Goal: Task Accomplishment & Management: Use online tool/utility

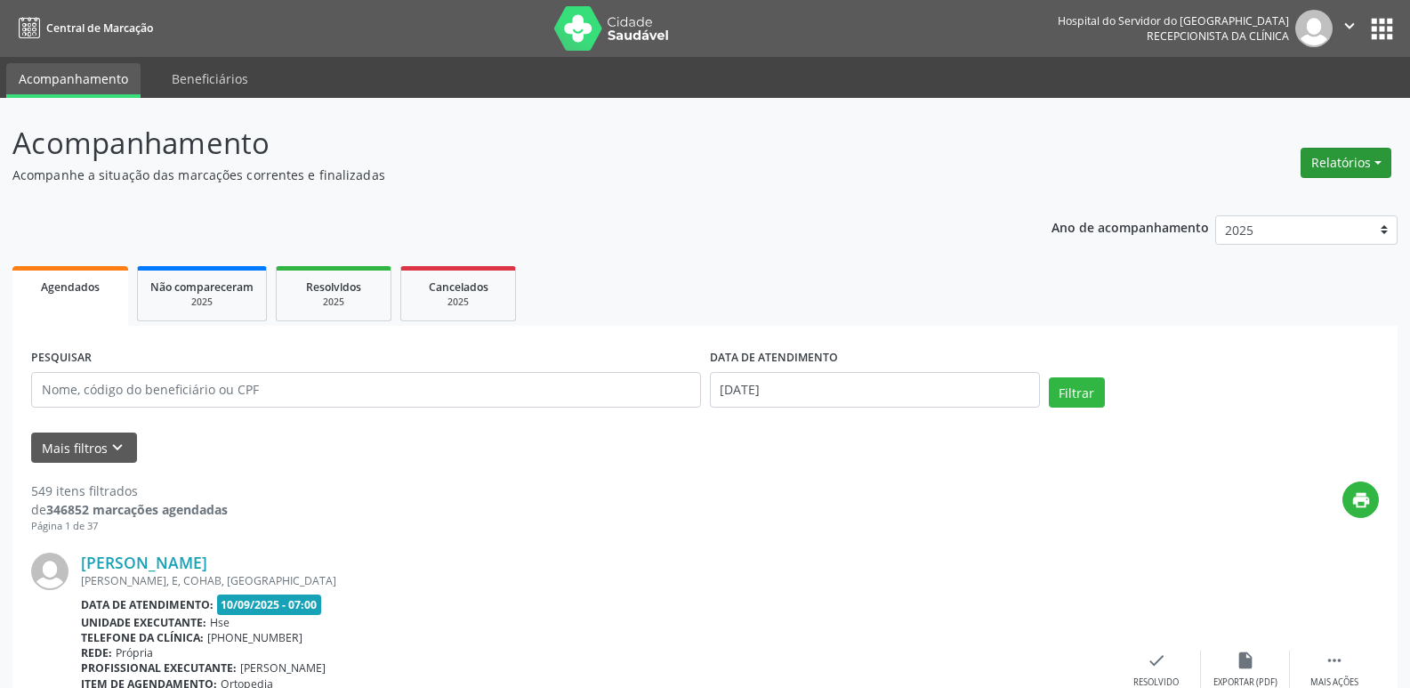
click at [1345, 157] on button "Relatórios" at bounding box center [1345, 163] width 91 height 30
click at [1288, 202] on link "Agendamentos" at bounding box center [1296, 201] width 191 height 25
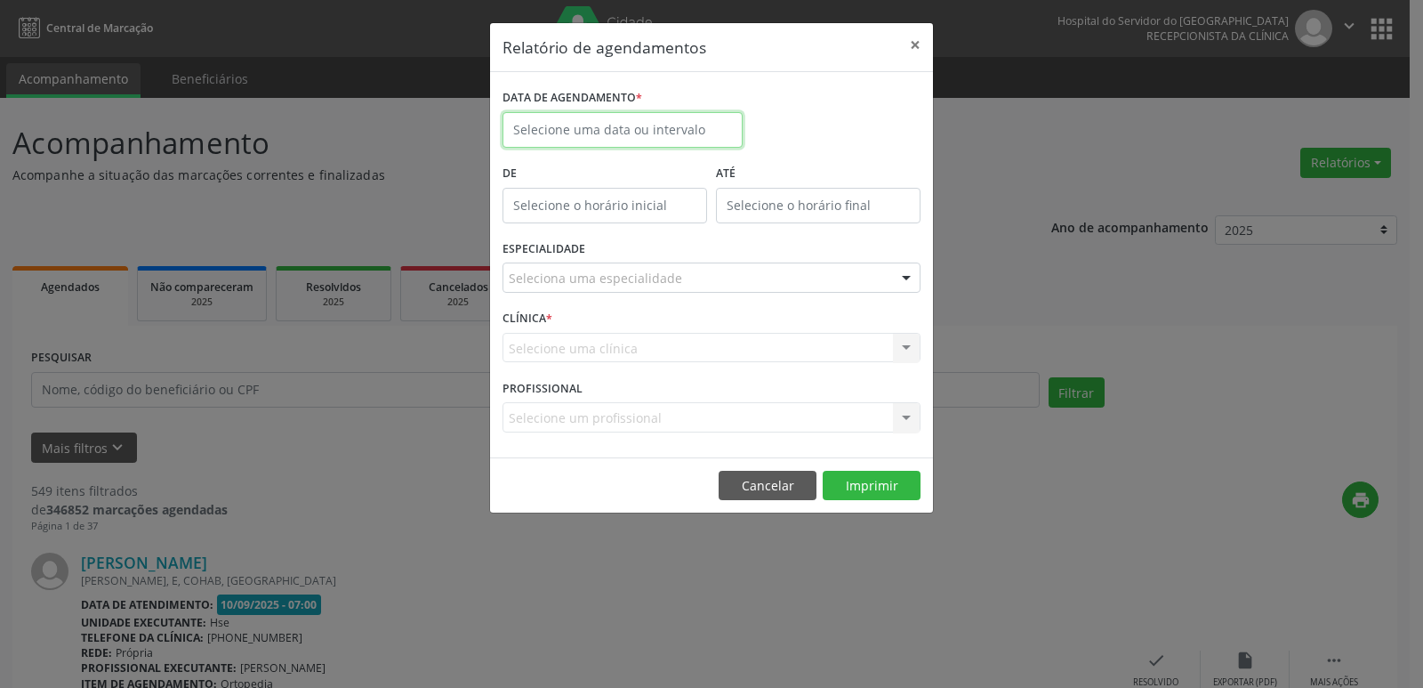
click at [601, 134] on input "text" at bounding box center [623, 130] width 240 height 36
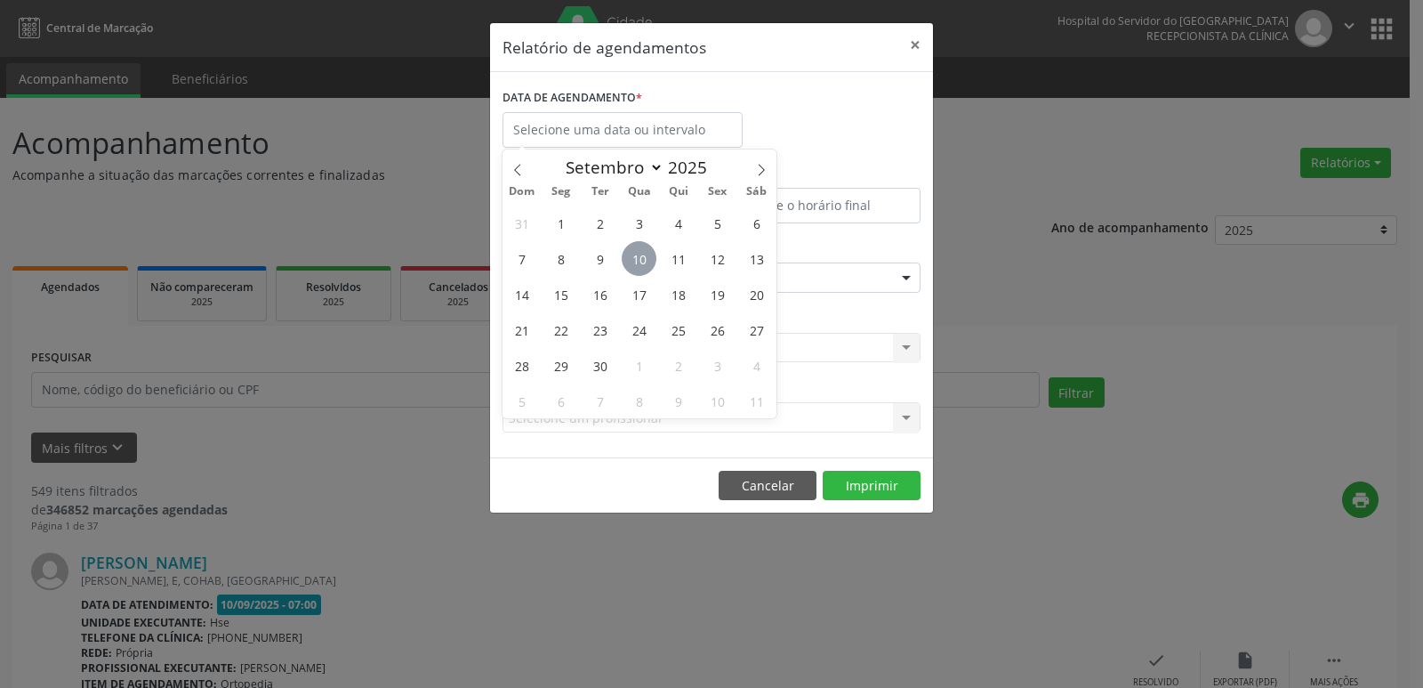
click at [642, 254] on span "10" at bounding box center [639, 258] width 35 height 35
type input "[DATE]"
click at [642, 254] on span "10" at bounding box center [639, 258] width 35 height 35
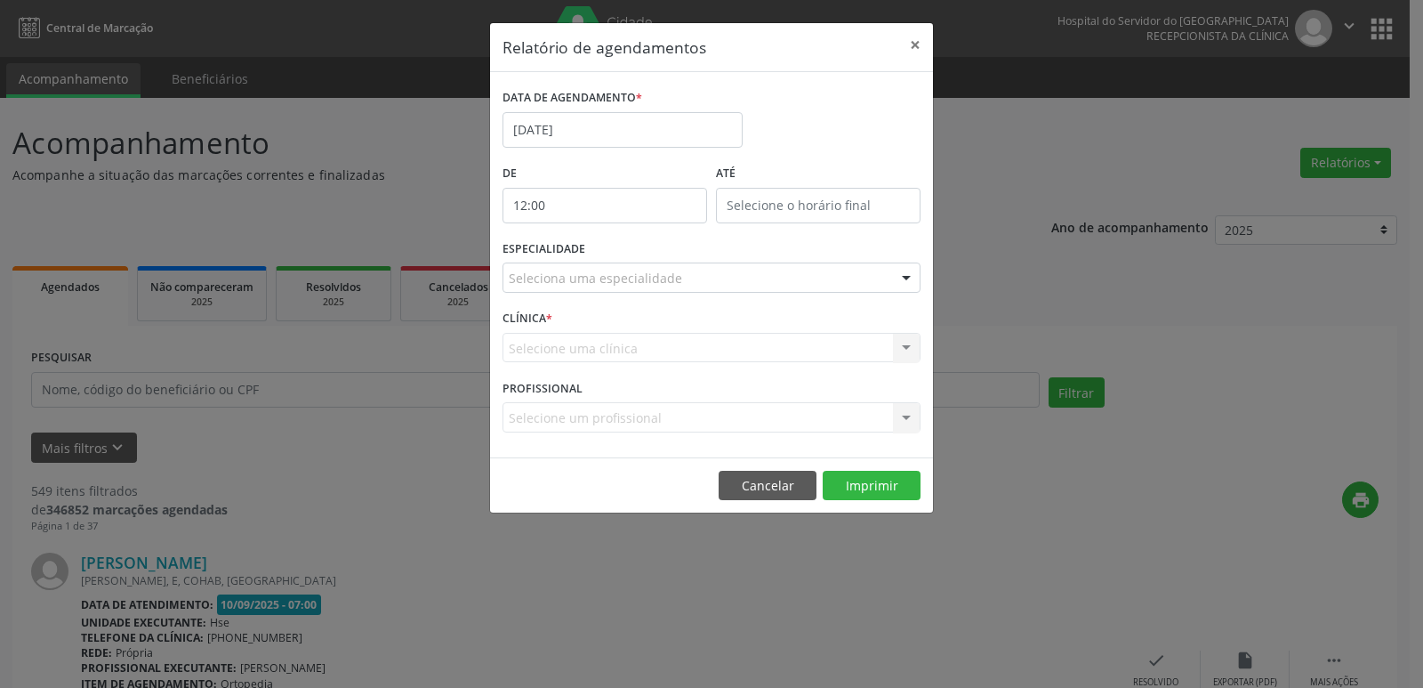
click at [568, 196] on input "12:00" at bounding box center [605, 206] width 205 height 36
click at [629, 249] on span at bounding box center [630, 253] width 12 height 18
type input "11:00"
type input "11"
click at [629, 249] on span at bounding box center [630, 253] width 12 height 18
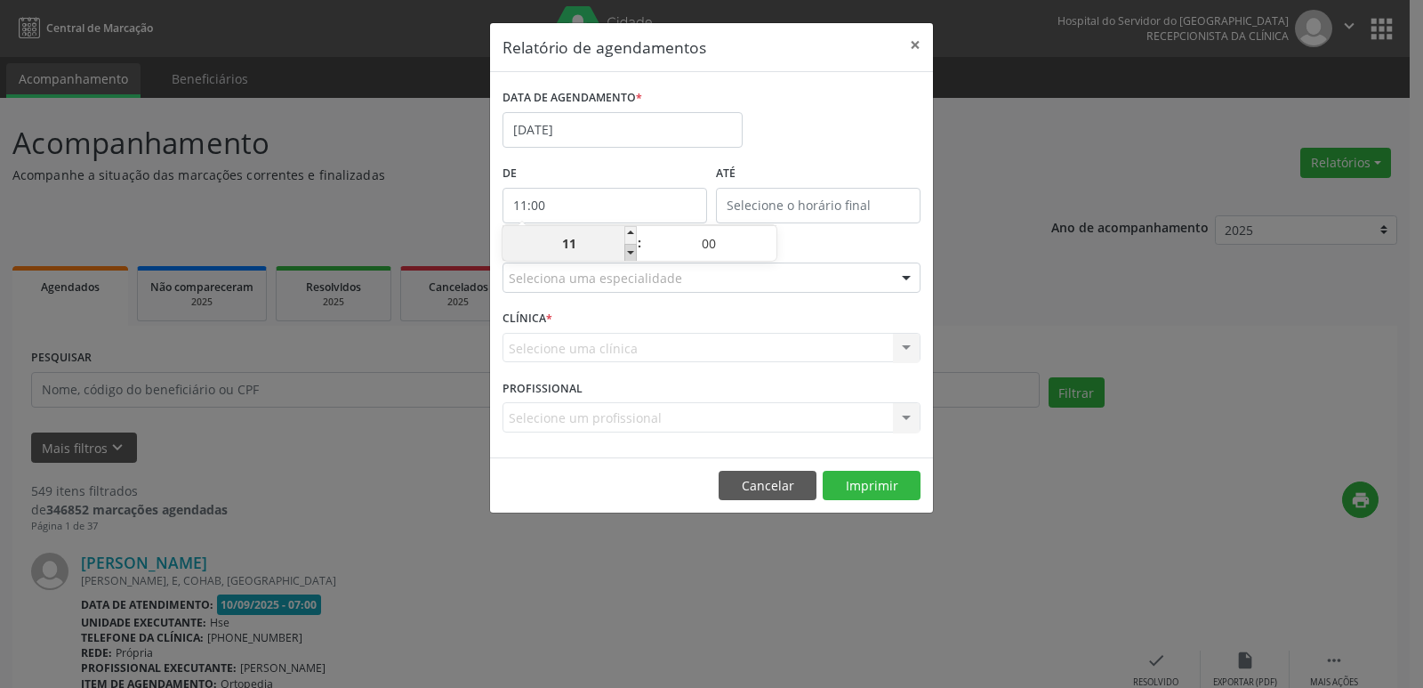
type input "10:00"
type input "10"
click at [629, 249] on span at bounding box center [630, 253] width 12 height 18
type input "09:00"
type input "09"
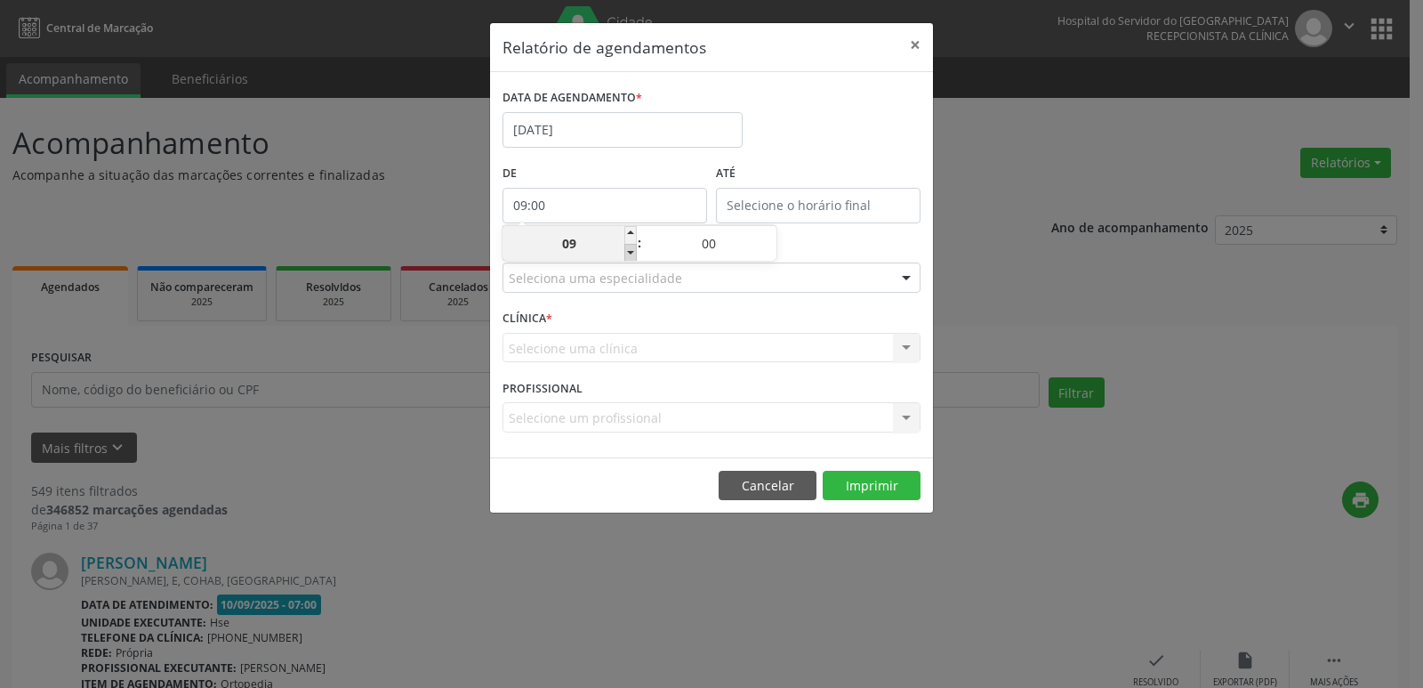
click at [629, 249] on span at bounding box center [630, 253] width 12 height 18
type input "08:00"
type input "08"
click at [629, 249] on span at bounding box center [630, 253] width 12 height 18
type input "07:00"
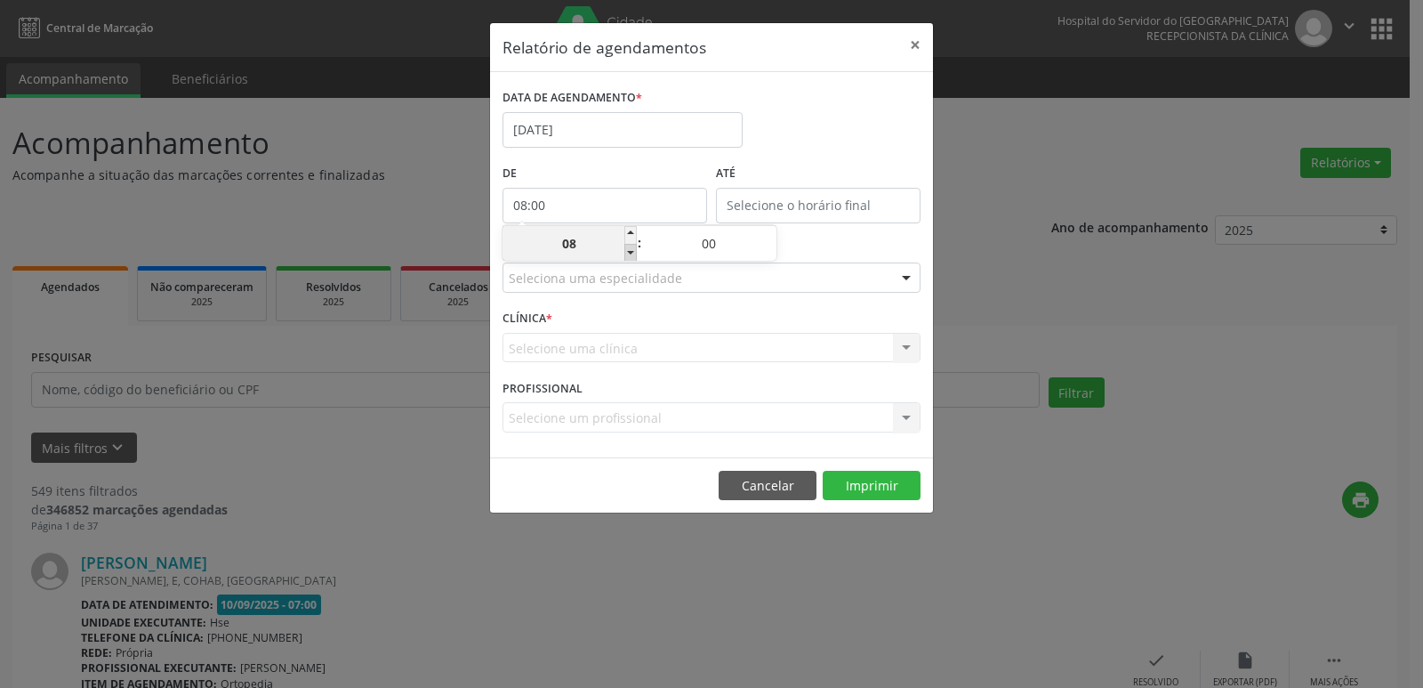
type input "07"
click at [839, 207] on input "12:00" at bounding box center [818, 206] width 205 height 36
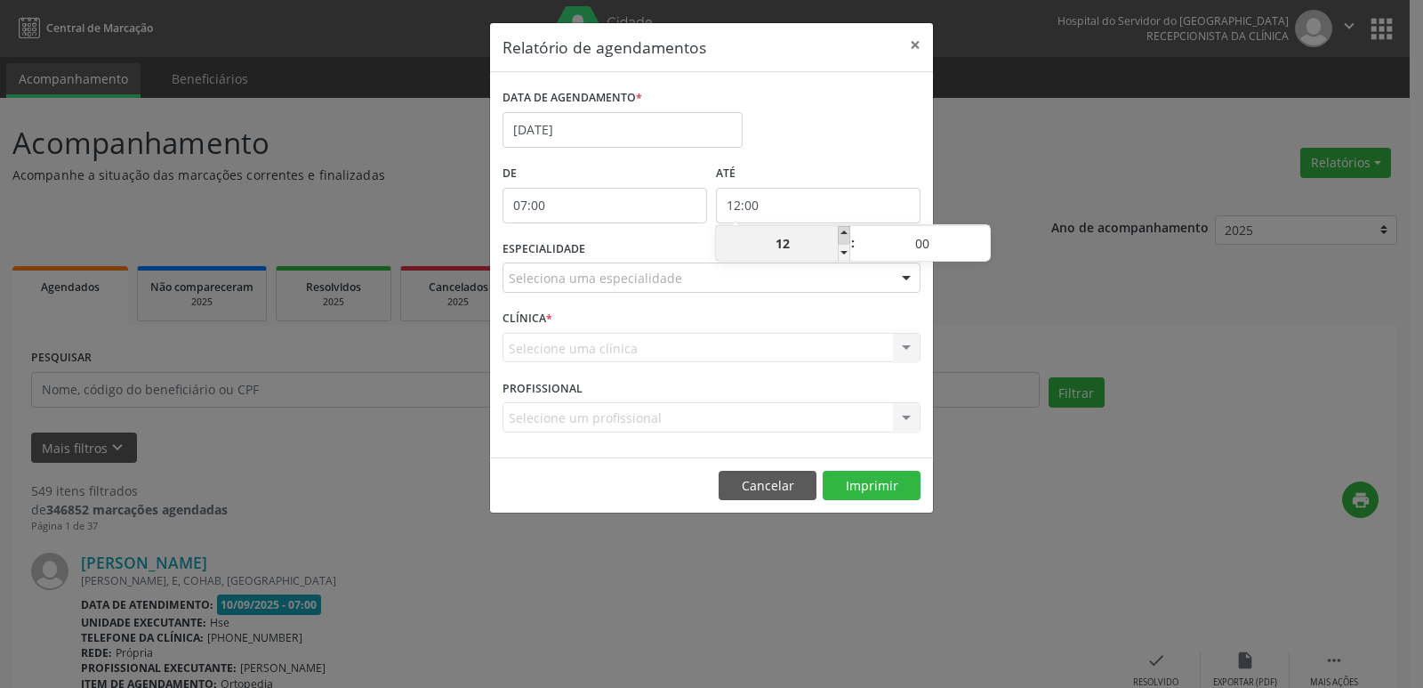
click at [845, 234] on span at bounding box center [844, 235] width 12 height 18
type input "13:00"
type input "13"
click at [845, 234] on span at bounding box center [844, 235] width 12 height 18
type input "14:00"
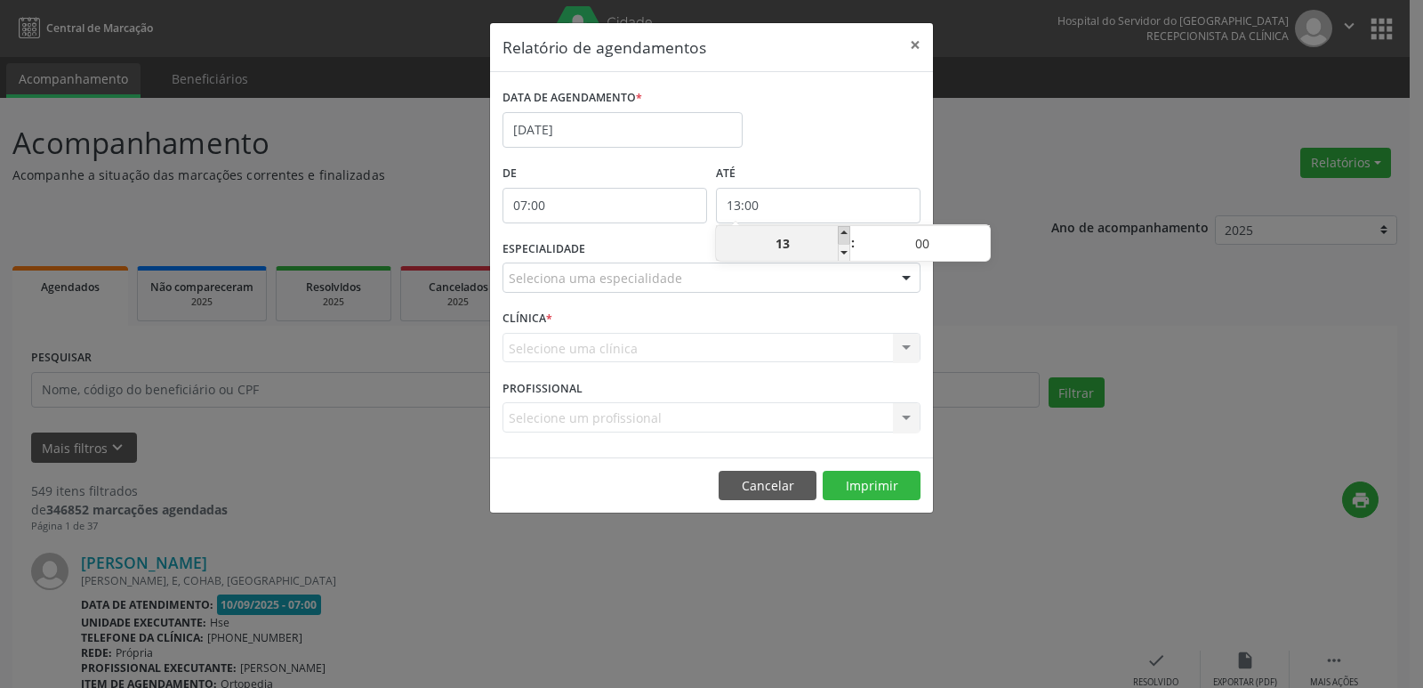
type input "14"
click at [845, 234] on span at bounding box center [844, 235] width 12 height 18
type input "15:00"
type input "15"
click at [845, 234] on span at bounding box center [844, 235] width 12 height 18
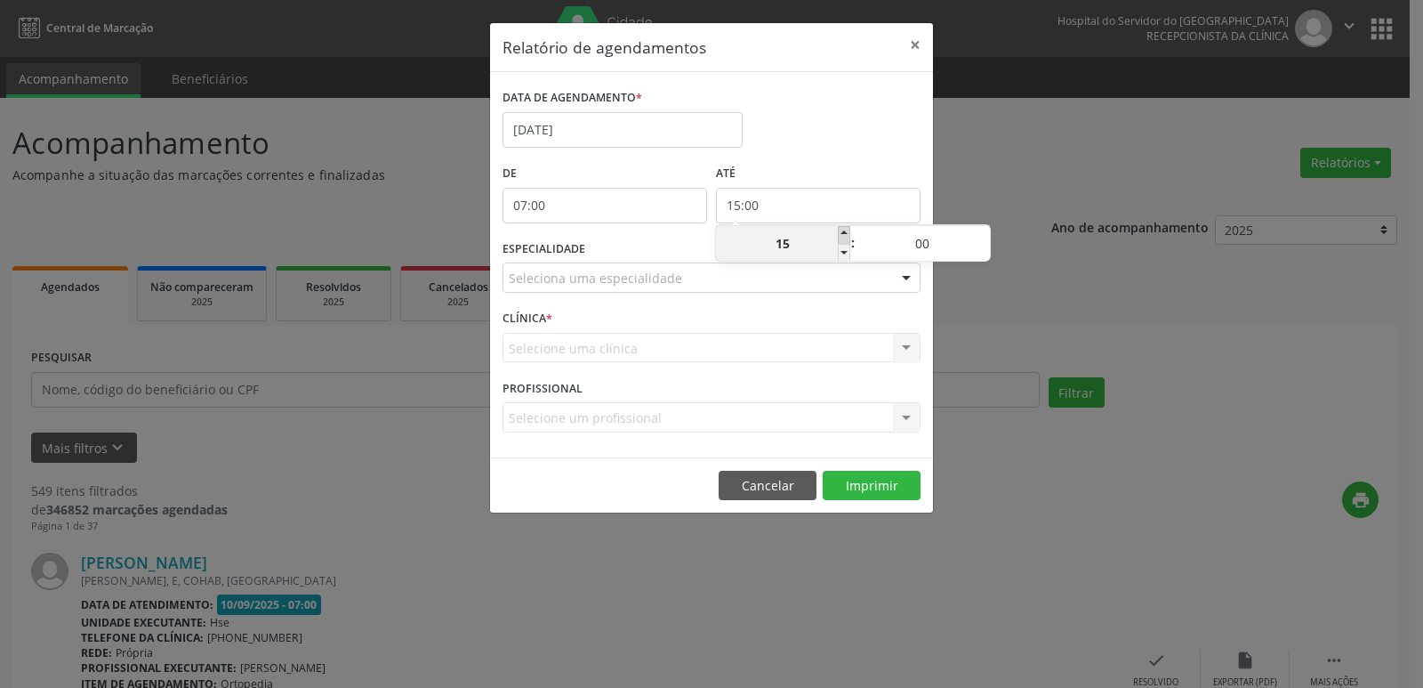
type input "16:00"
type input "16"
click at [845, 234] on span at bounding box center [844, 235] width 12 height 18
type input "17:00"
type input "17"
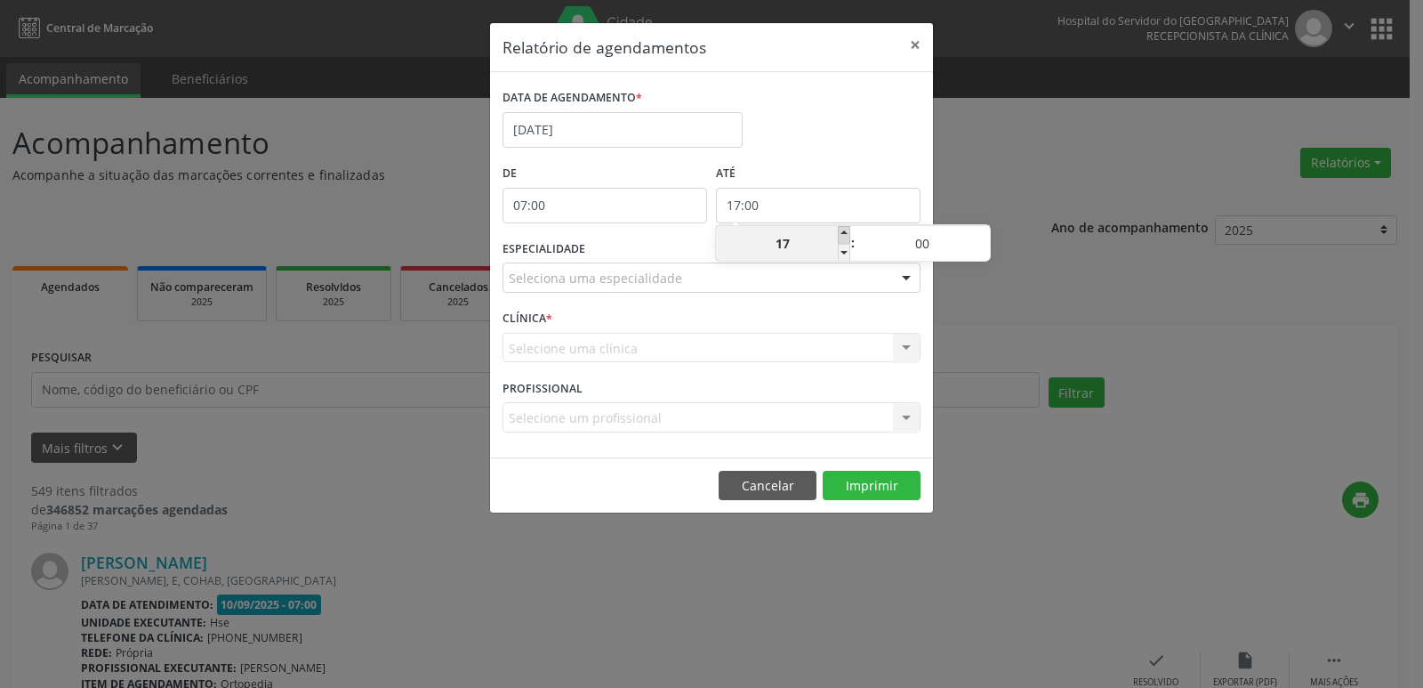
click at [845, 234] on span at bounding box center [844, 235] width 12 height 18
type input "18:00"
type input "18"
click at [845, 234] on span at bounding box center [844, 235] width 12 height 18
type input "19:00"
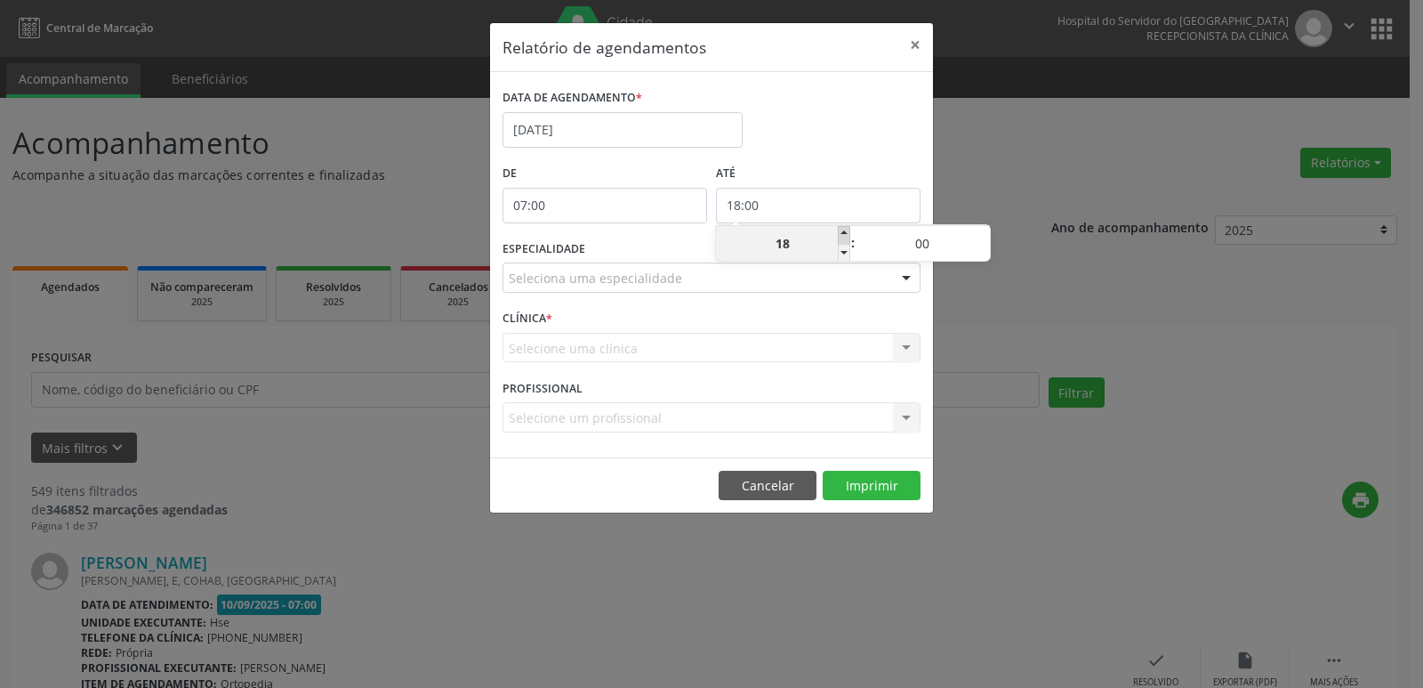
type input "19"
click at [845, 234] on span at bounding box center [844, 235] width 12 height 18
type input "20:00"
type input "20"
click at [845, 234] on span at bounding box center [844, 235] width 12 height 18
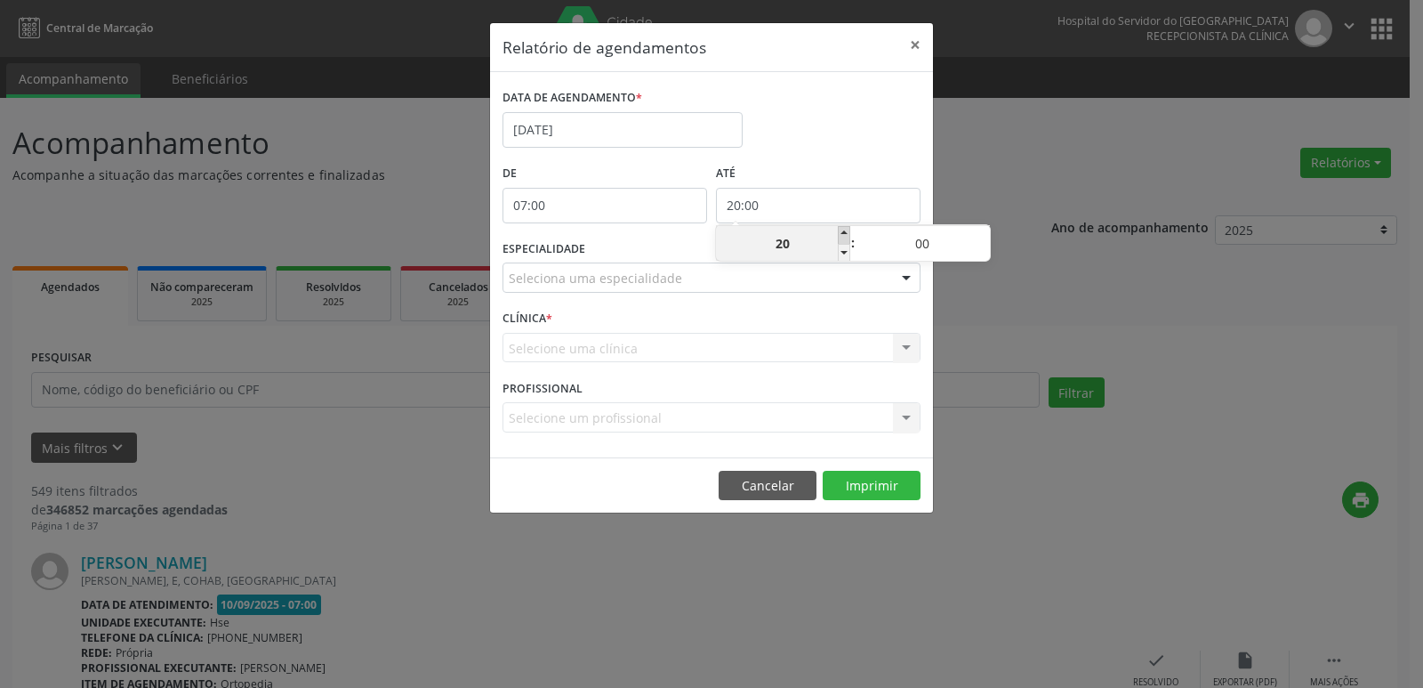
type input "21:00"
type input "21"
click at [902, 272] on div at bounding box center [906, 278] width 27 height 30
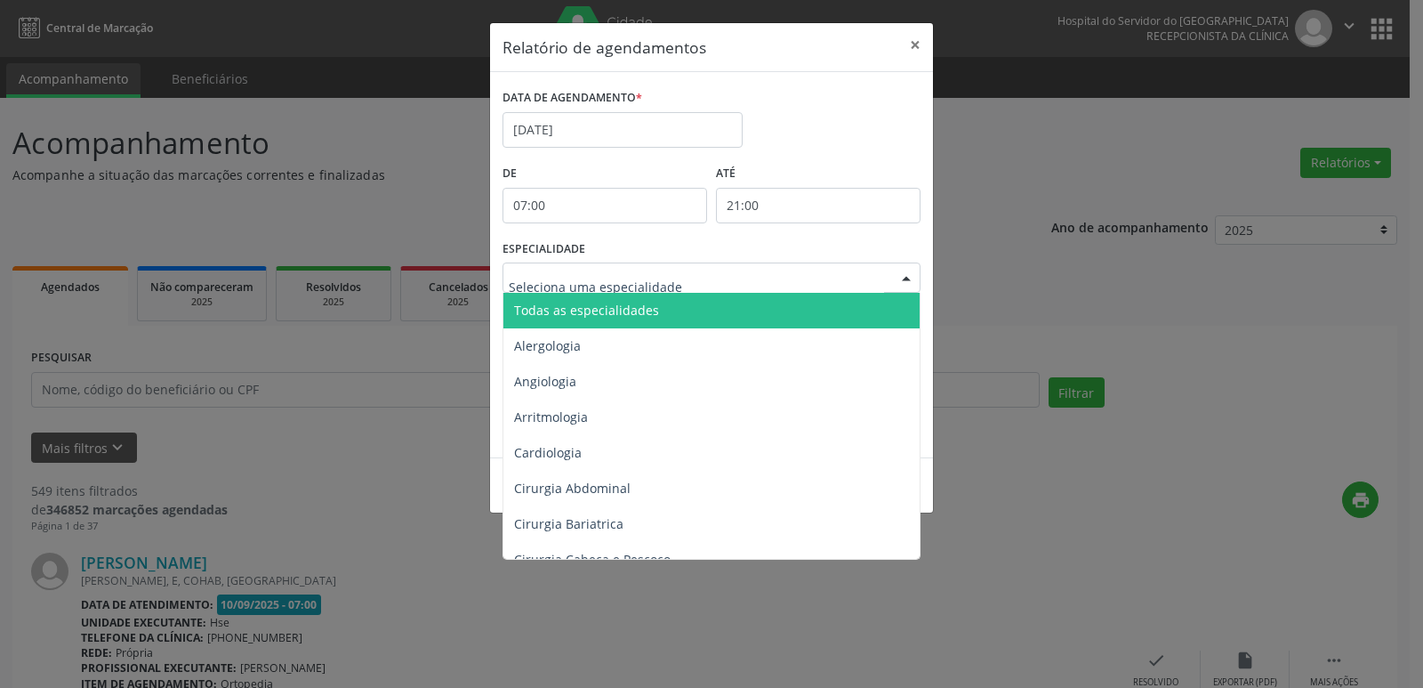
click at [817, 309] on span "Todas as especialidades" at bounding box center [712, 311] width 419 height 36
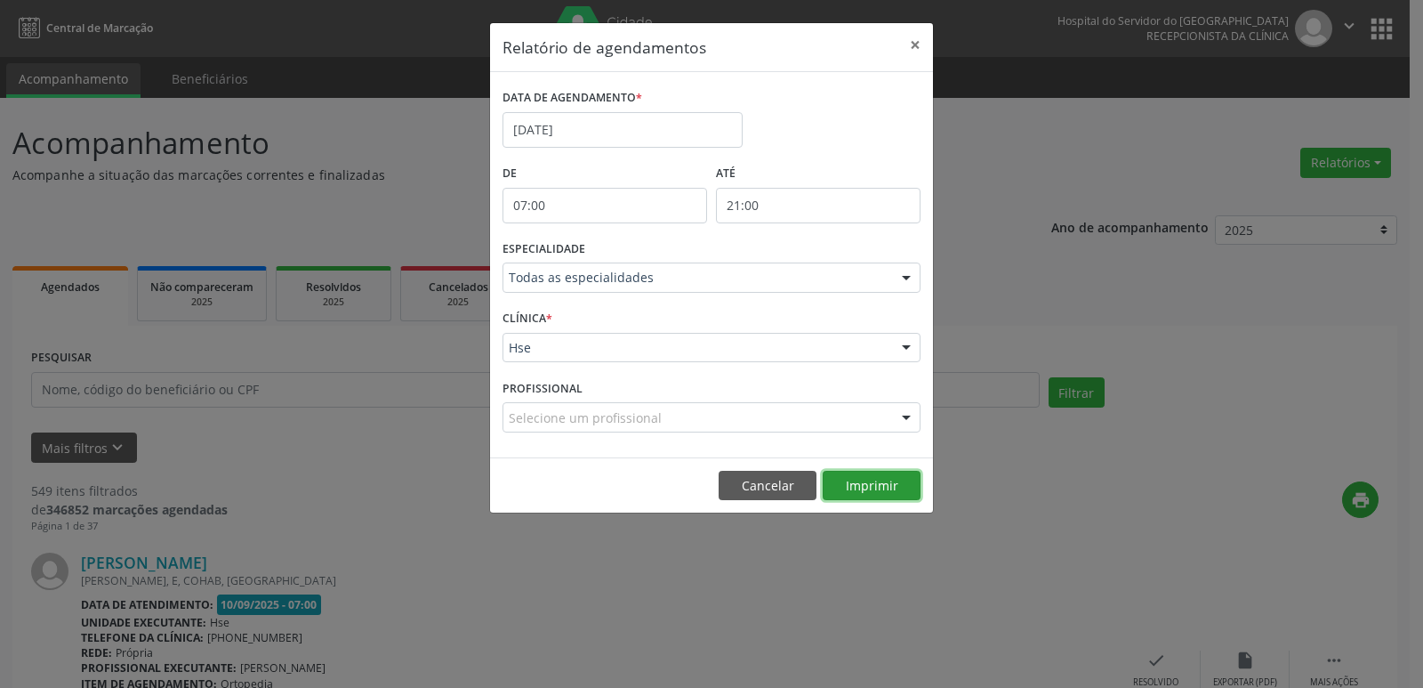
click at [879, 494] on button "Imprimir" at bounding box center [872, 486] width 98 height 30
drag, startPoint x: 914, startPoint y: 48, endPoint x: 903, endPoint y: 37, distance: 15.7
click at [914, 48] on button "×" at bounding box center [916, 45] width 36 height 44
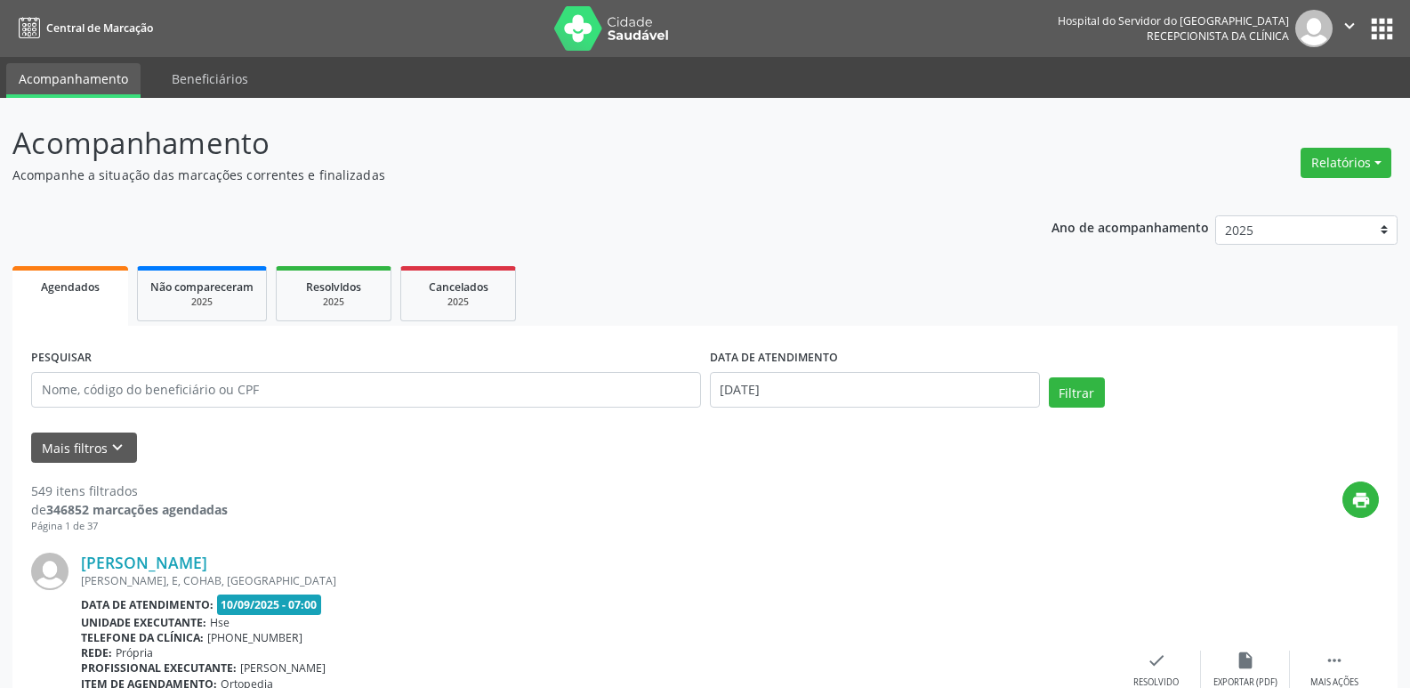
click at [1319, 141] on div "Relatórios Agendamentos Procedimentos realizados" at bounding box center [1345, 162] width 103 height 43
click at [1326, 157] on button "Relatórios" at bounding box center [1345, 163] width 91 height 30
click at [1281, 190] on link "Agendamentos" at bounding box center [1296, 201] width 191 height 25
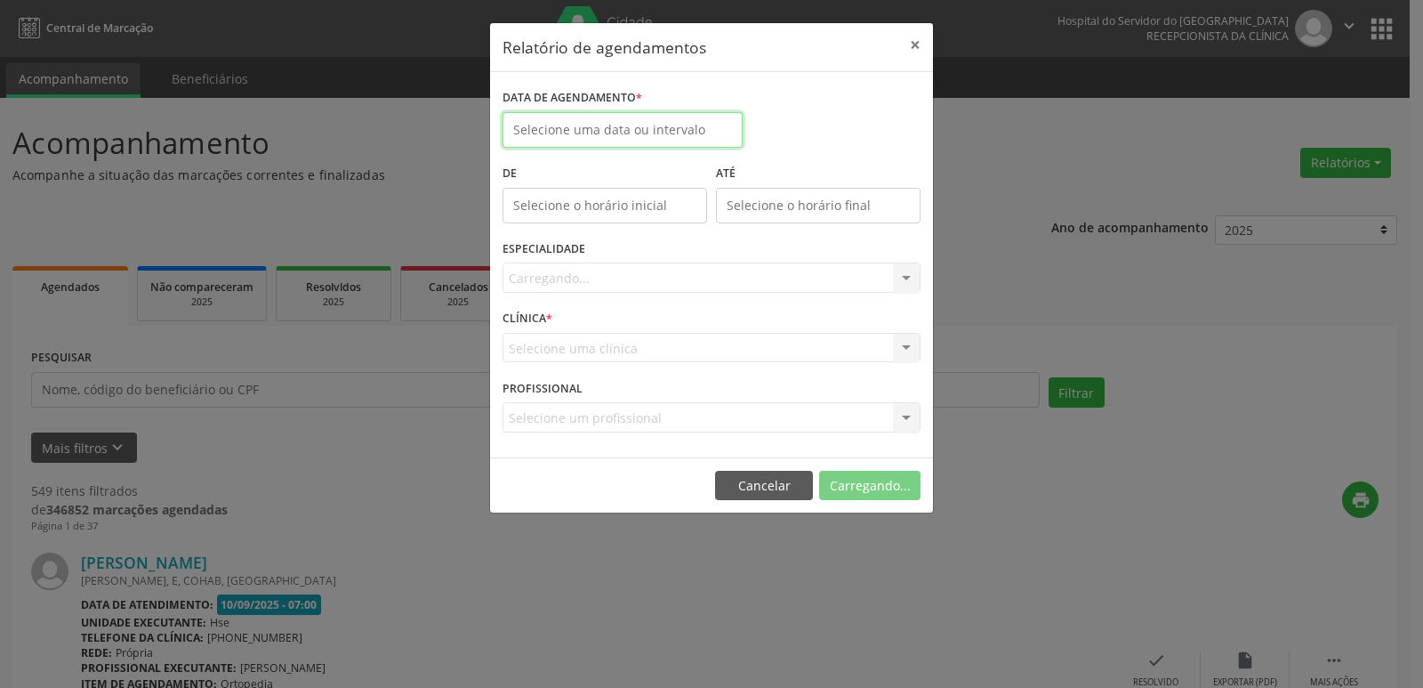
click at [617, 140] on input "text" at bounding box center [623, 130] width 240 height 36
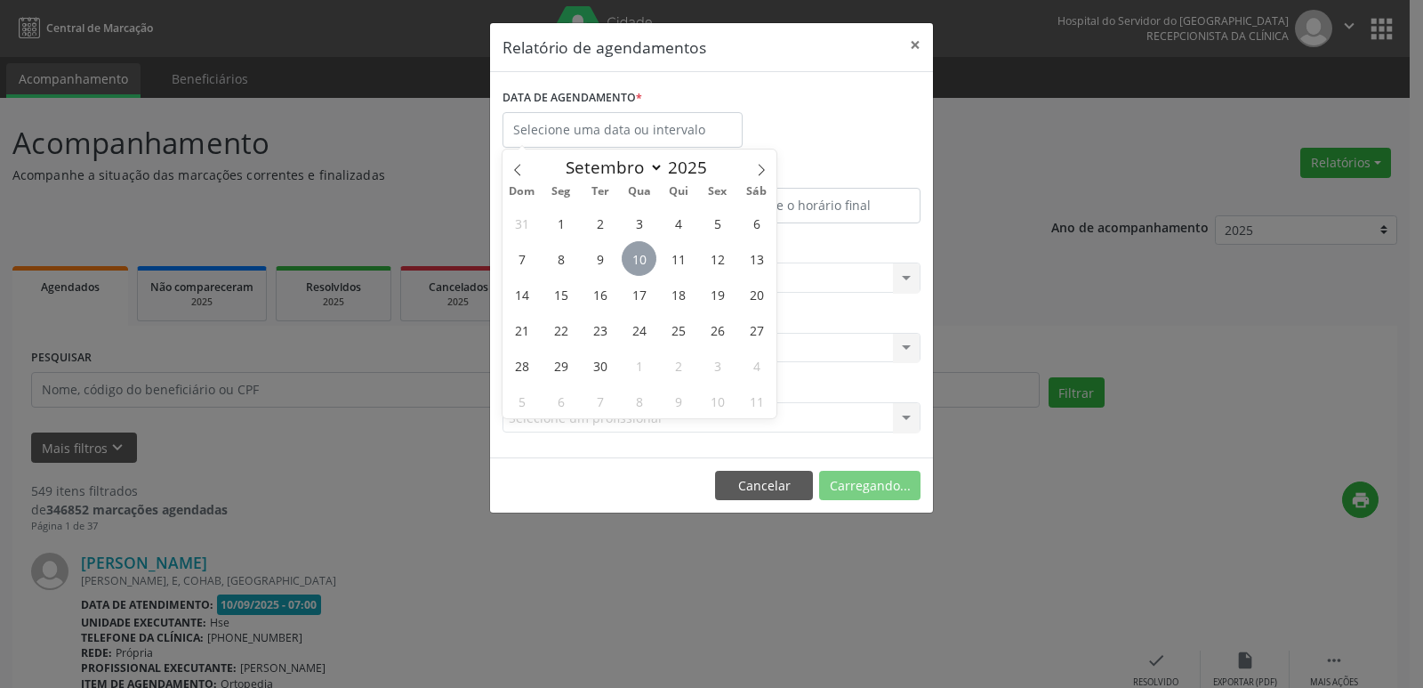
click at [640, 259] on span "10" at bounding box center [639, 258] width 35 height 35
type input "[DATE]"
click at [640, 259] on span "10" at bounding box center [639, 258] width 35 height 35
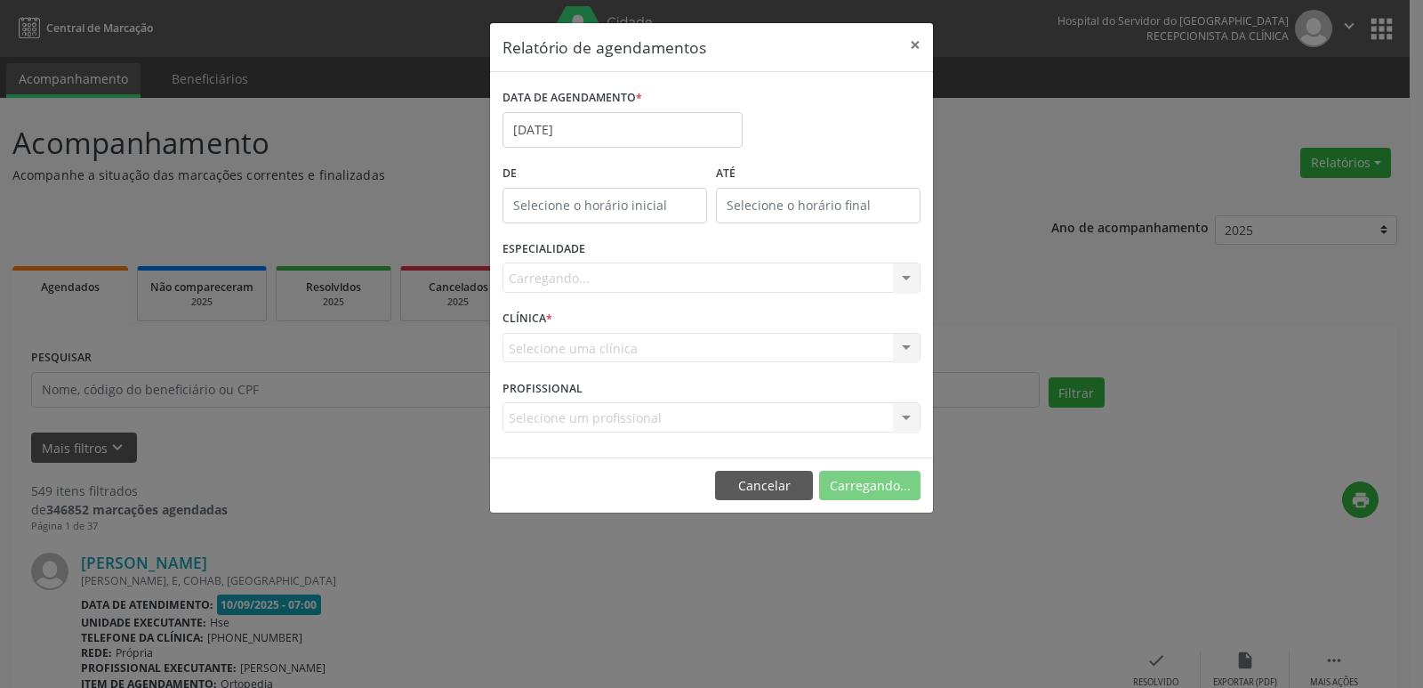
click at [766, 286] on div "Carregando... Todas as especialidades Alergologia Angiologia Arritmologia Cardi…" at bounding box center [712, 277] width 418 height 30
click at [768, 282] on div "Carregando... Todas as especialidades Alergologia Angiologia Arritmologia Cardi…" at bounding box center [712, 277] width 418 height 30
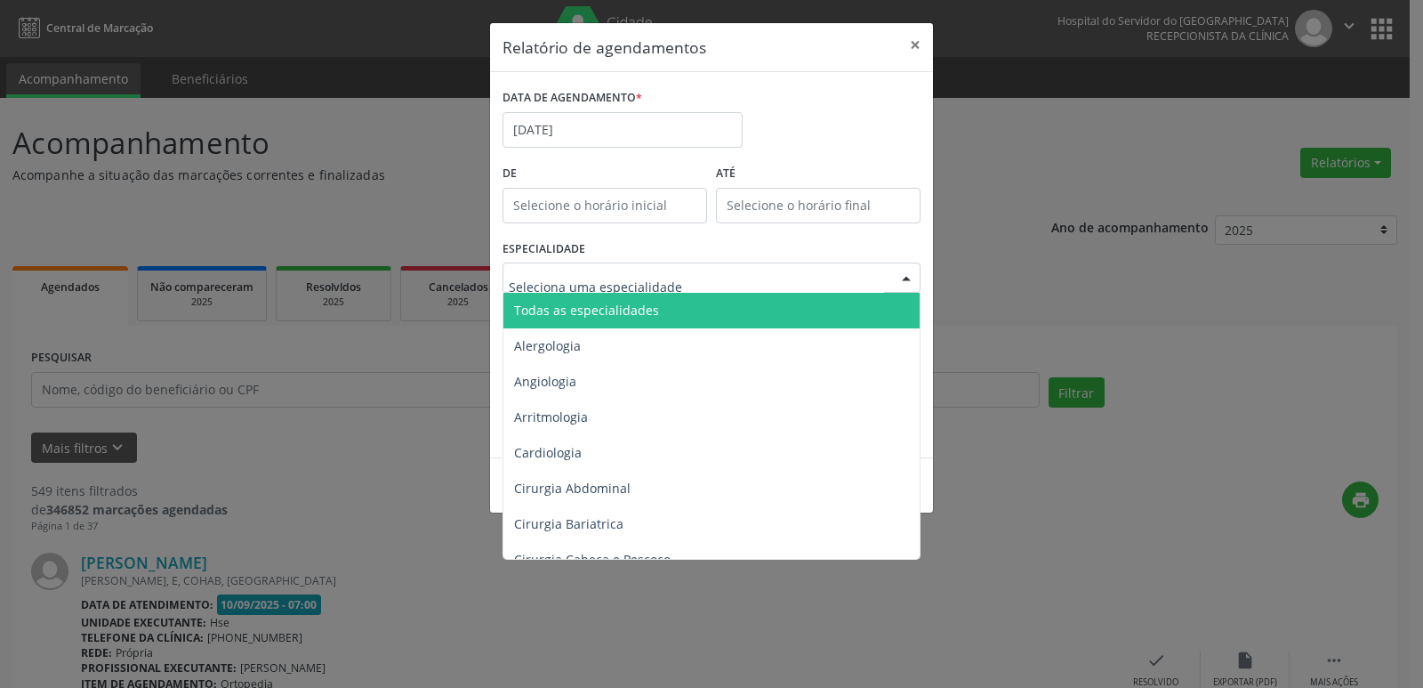
click at [807, 279] on div at bounding box center [712, 277] width 418 height 30
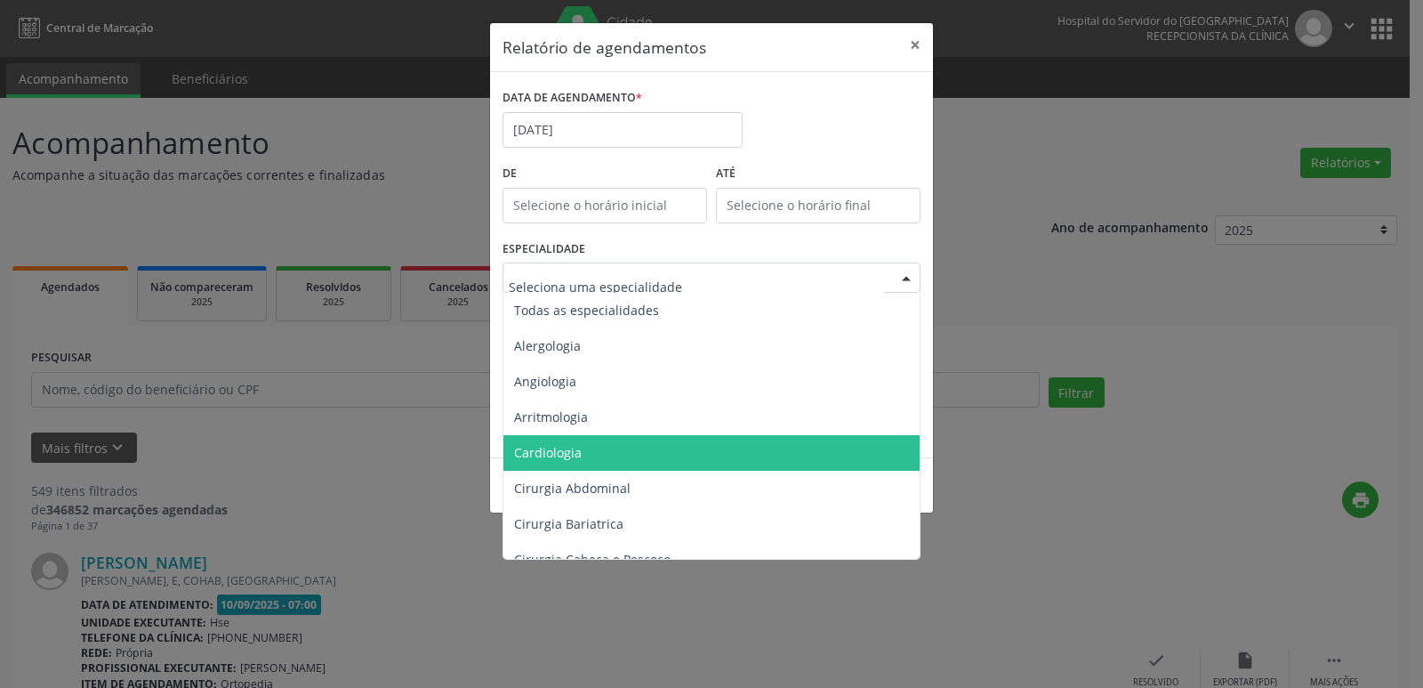
scroll to position [89, 0]
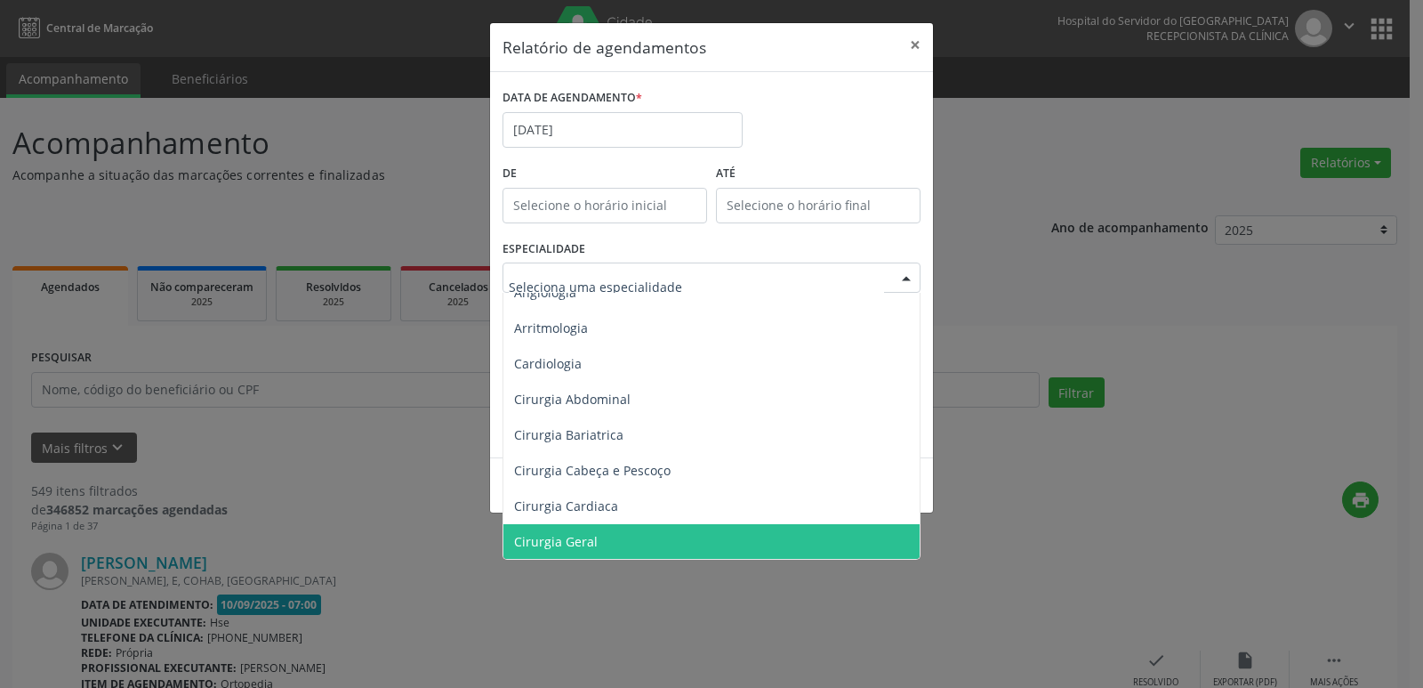
drag, startPoint x: 745, startPoint y: 528, endPoint x: 758, endPoint y: 525, distance: 13.8
click at [745, 527] on span "Cirurgia Geral" at bounding box center [712, 542] width 419 height 36
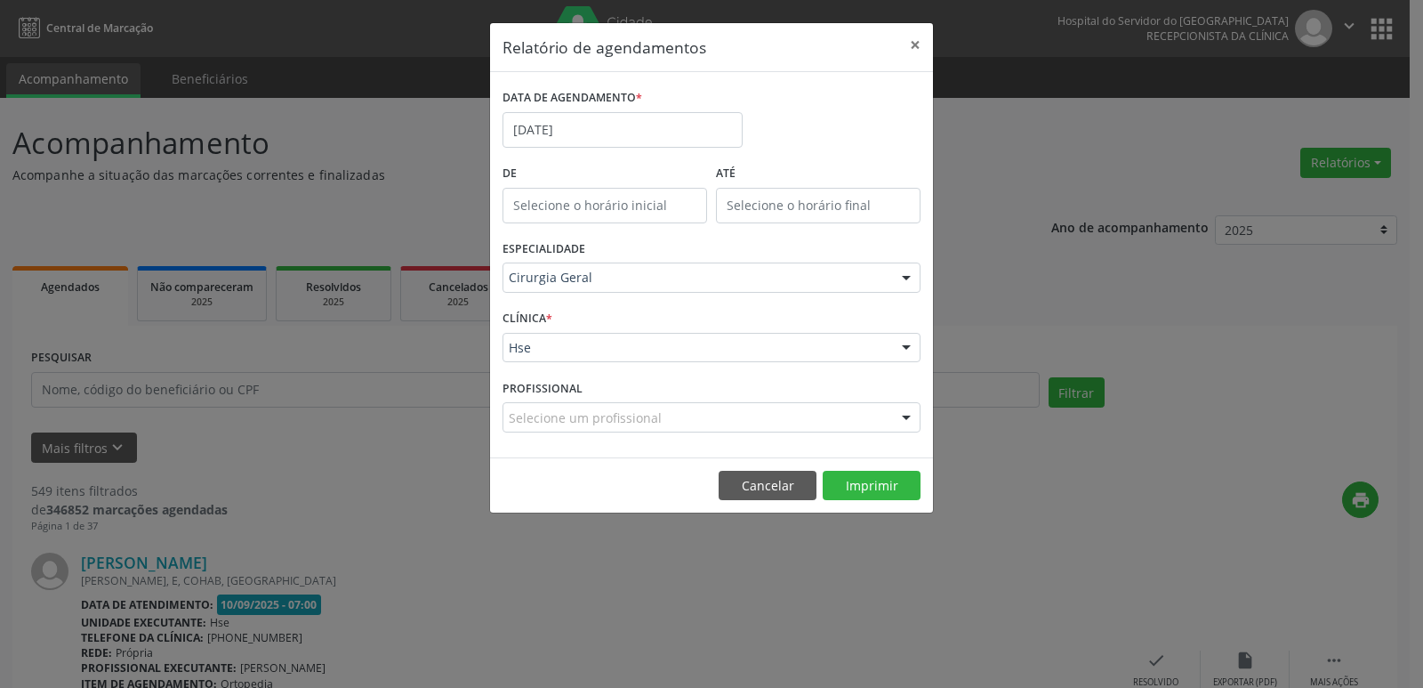
click at [893, 350] on div at bounding box center [906, 349] width 27 height 30
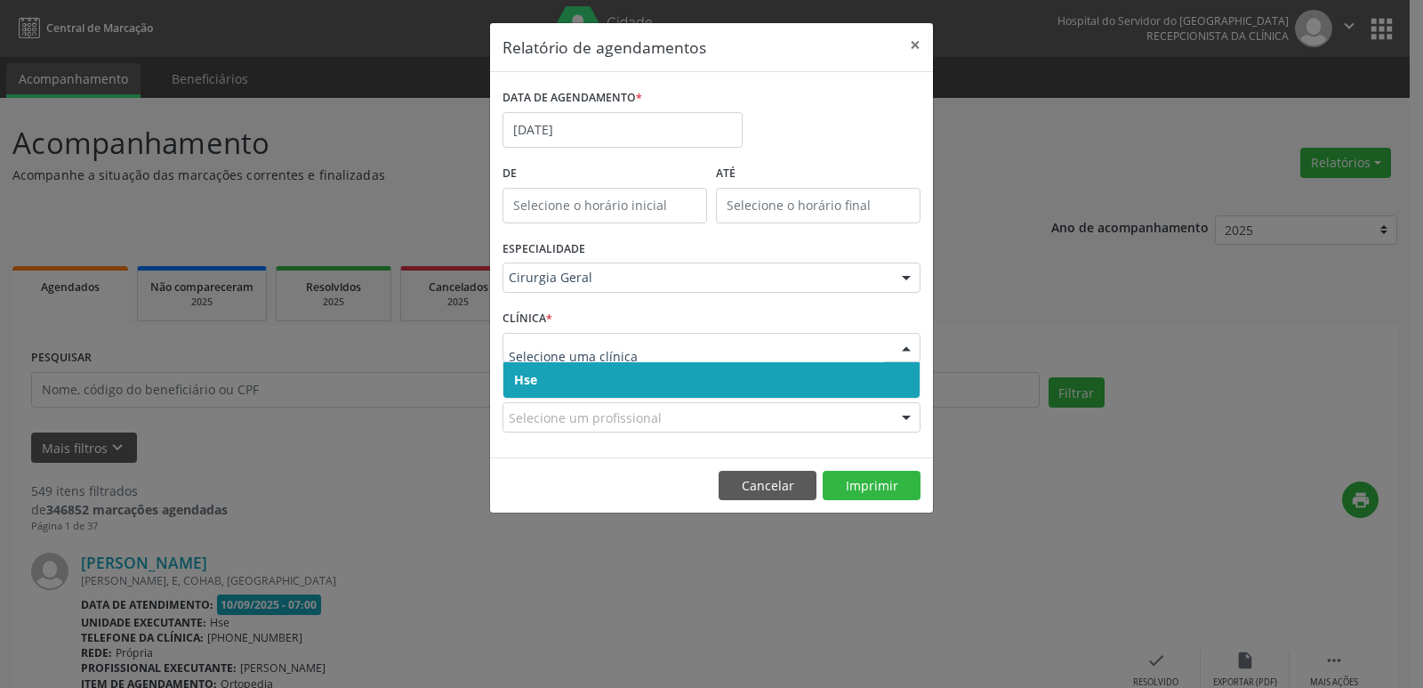
click at [809, 382] on span "Hse" at bounding box center [711, 380] width 416 height 36
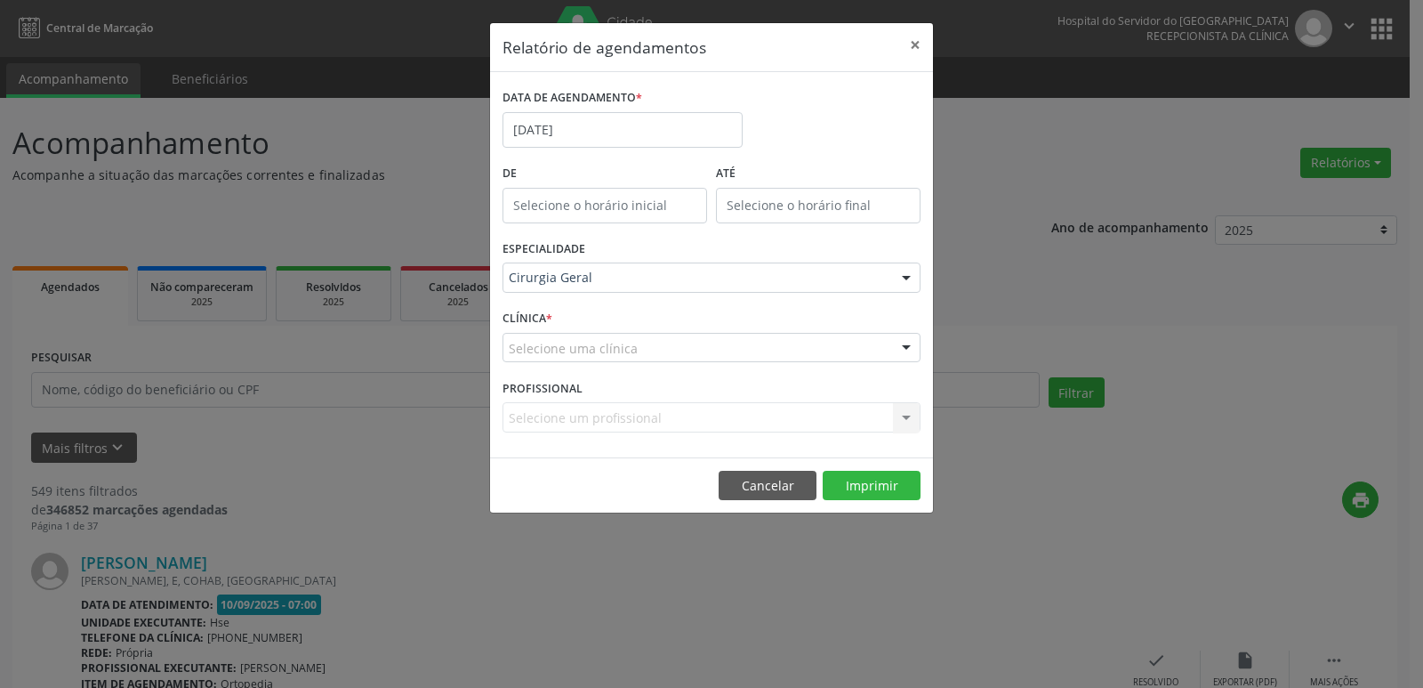
click at [874, 420] on div "Selecione um profissional Nenhum resultado encontrado para: " " Não há nenhuma …" at bounding box center [712, 417] width 418 height 30
click at [874, 418] on div "Selecione um profissional Nenhum resultado encontrado para: " " Não há nenhuma …" at bounding box center [712, 417] width 418 height 30
click at [887, 415] on div "Selecione um profissional Nenhum resultado encontrado para: " " Não há nenhuma …" at bounding box center [712, 417] width 418 height 30
click at [907, 416] on div "Selecione um profissional Nenhum resultado encontrado para: " " Não há nenhuma …" at bounding box center [712, 417] width 418 height 30
click at [834, 417] on div "Selecione um profissional Nenhum resultado encontrado para: " " Não há nenhuma …" at bounding box center [712, 417] width 418 height 30
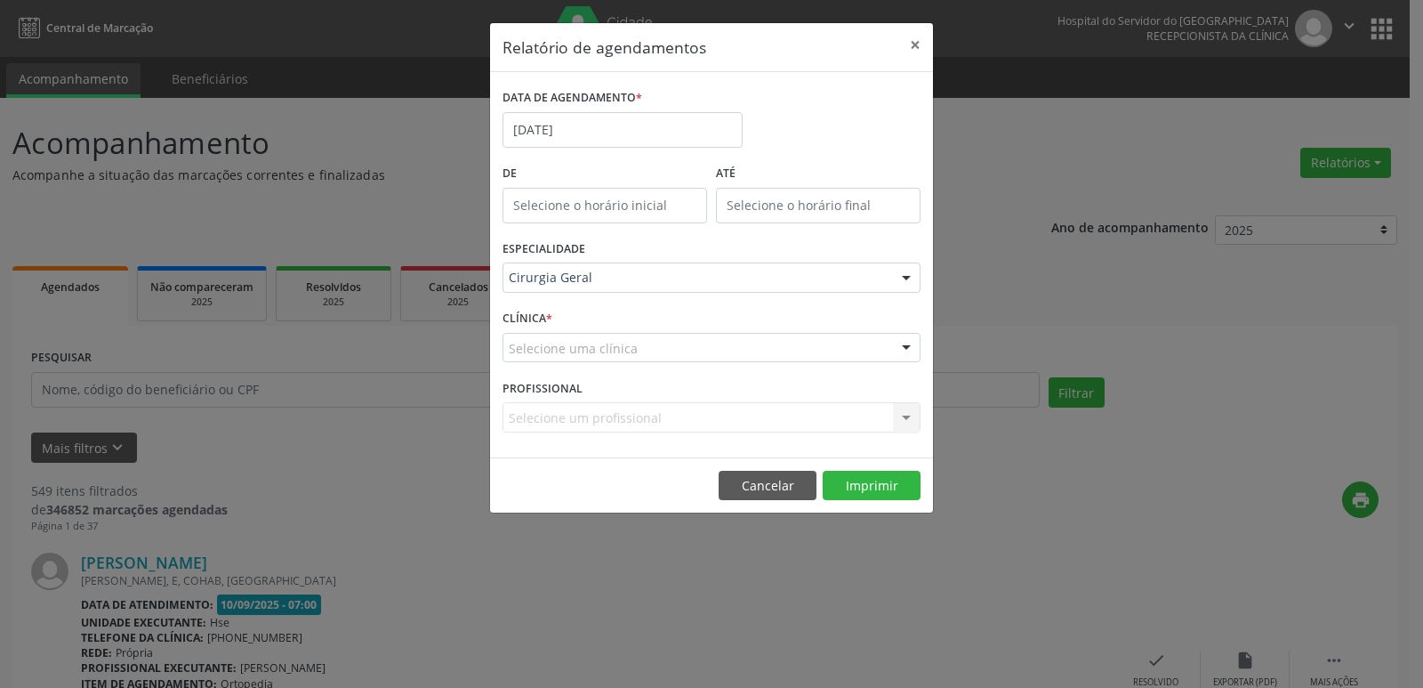
click at [834, 419] on div "Selecione um profissional Nenhum resultado encontrado para: " " Não há nenhuma …" at bounding box center [712, 417] width 418 height 30
click at [826, 423] on div "Selecione um profissional Nenhum resultado encontrado para: " " Não há nenhuma …" at bounding box center [712, 417] width 418 height 30
click at [691, 400] on div "PROFISSIONAL Selecione um profissional Nenhum resultado encontrado para: " " Nã…" at bounding box center [711, 408] width 427 height 69
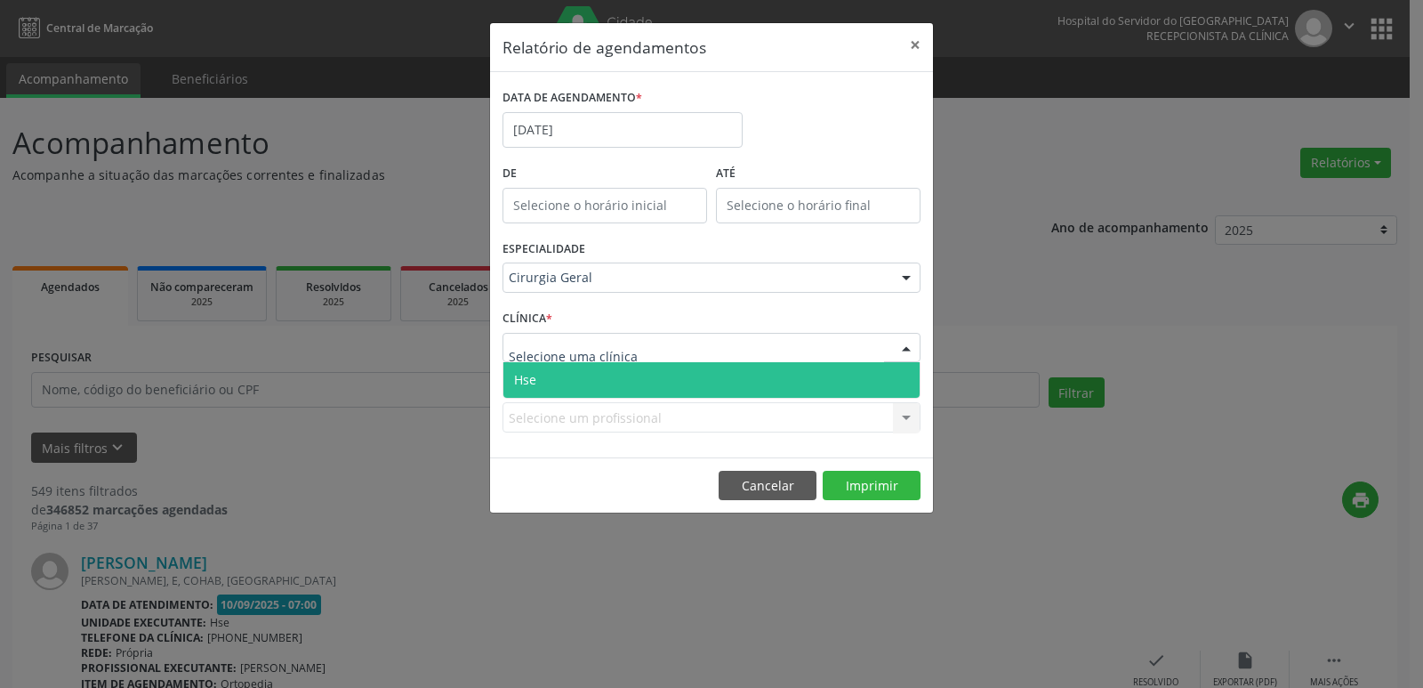
click at [794, 345] on div at bounding box center [712, 348] width 418 height 30
click at [785, 382] on span "Hse" at bounding box center [711, 380] width 416 height 36
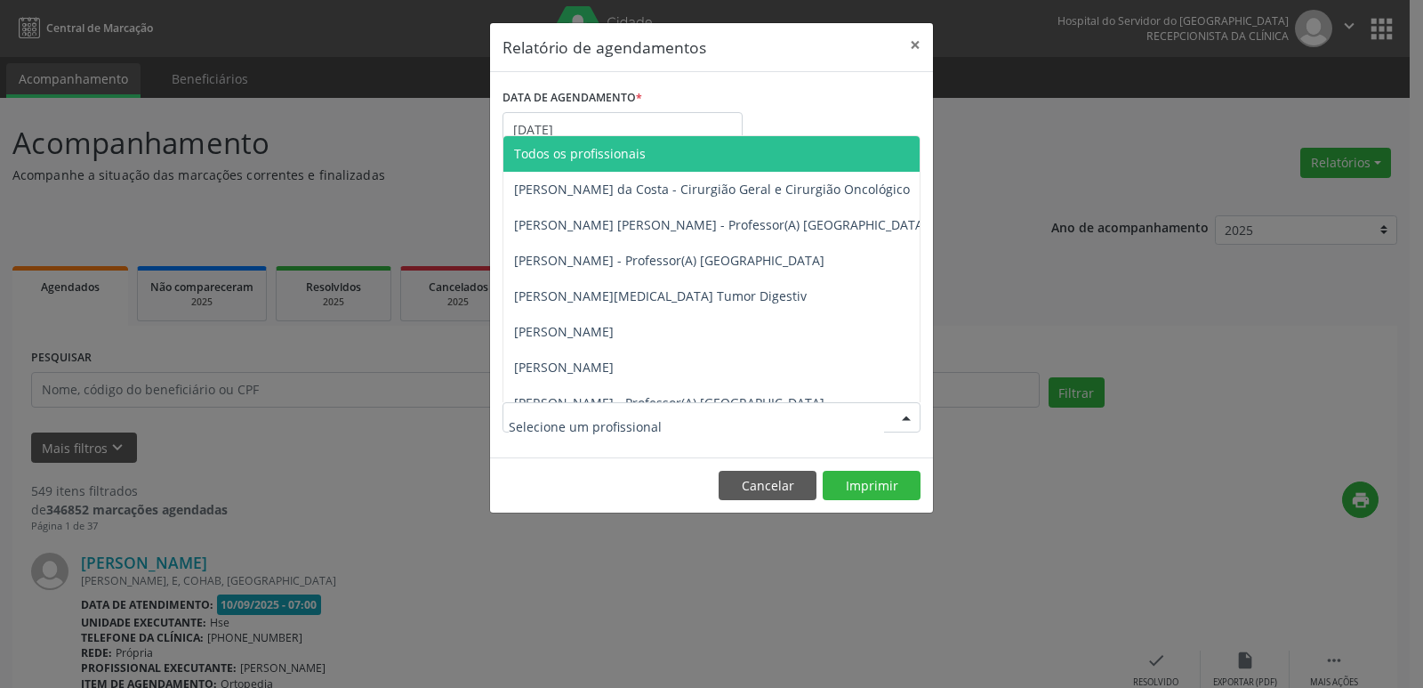
click at [819, 422] on div at bounding box center [712, 417] width 418 height 30
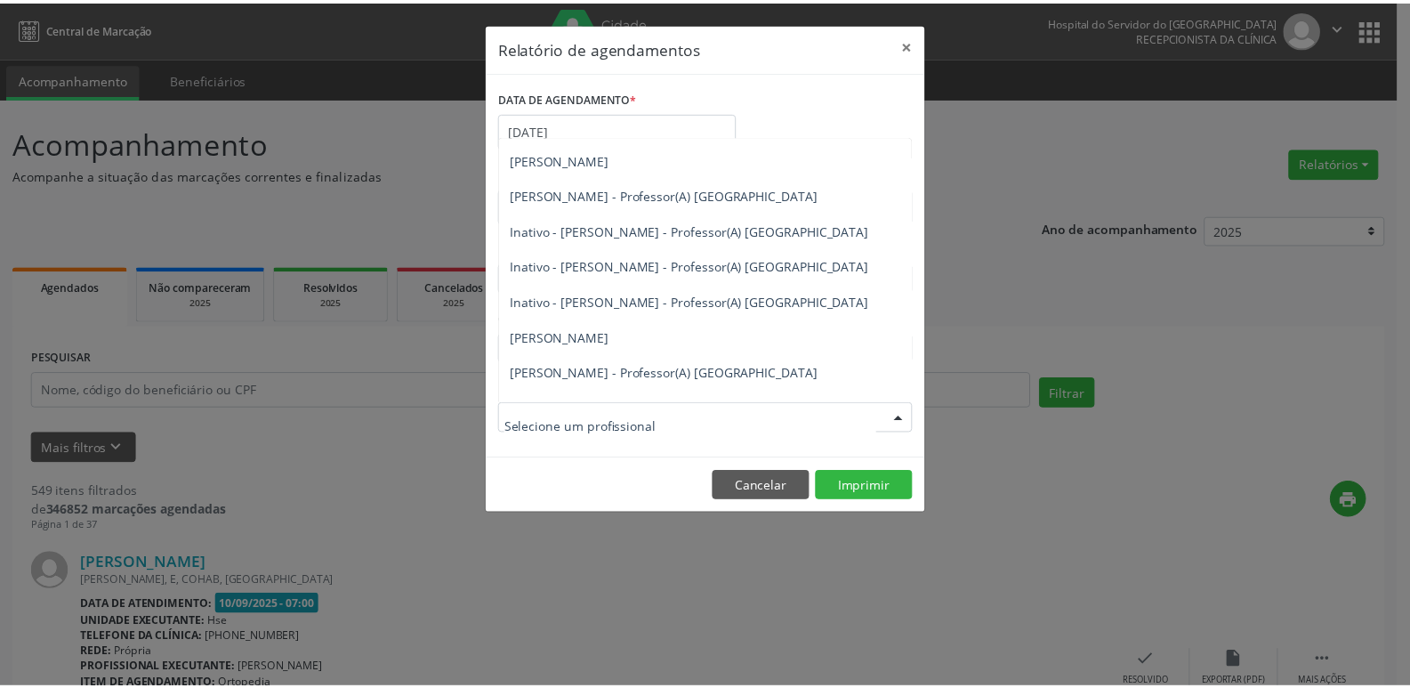
scroll to position [267, 0]
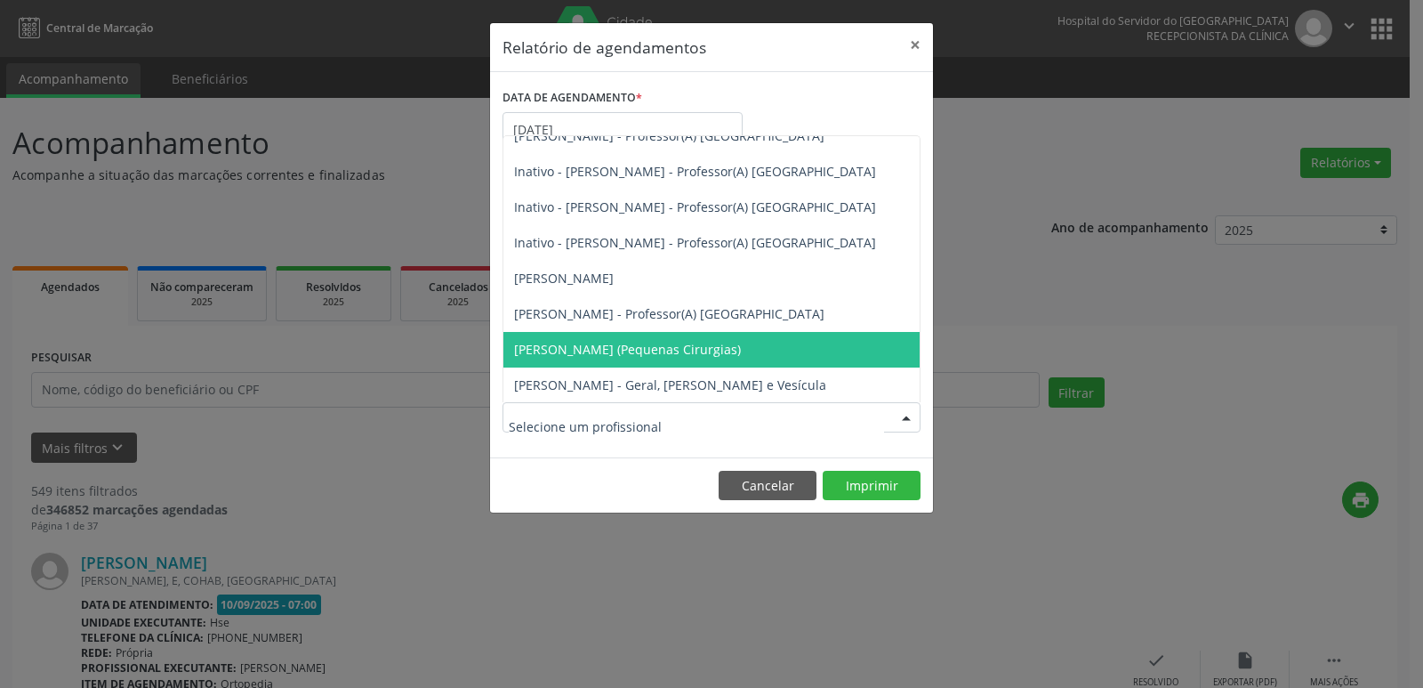
click at [741, 349] on span "[PERSON_NAME] (Pequenas Cirurgias)" at bounding box center [627, 349] width 227 height 17
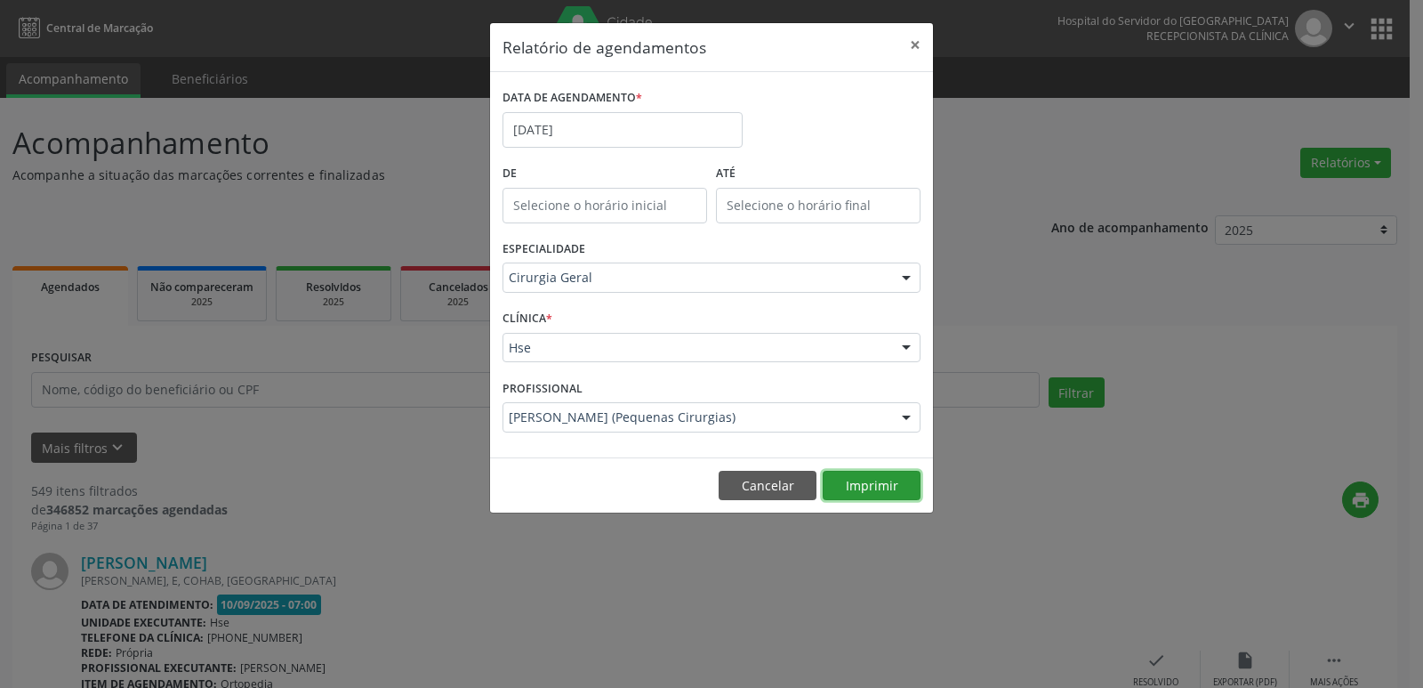
click at [882, 474] on button "Imprimir" at bounding box center [872, 486] width 98 height 30
click at [909, 33] on button "×" at bounding box center [916, 45] width 36 height 44
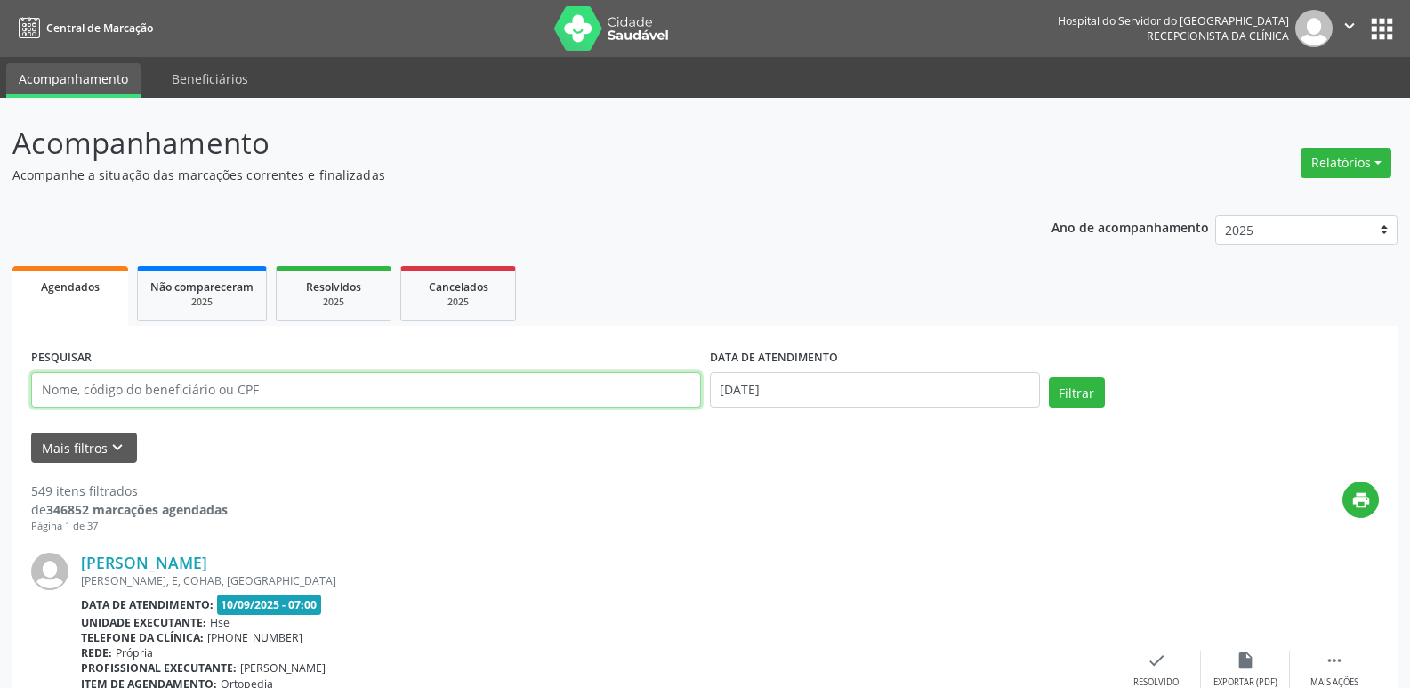
click at [196, 387] on input "text" at bounding box center [366, 390] width 670 height 36
click at [251, 399] on input "text" at bounding box center [366, 390] width 670 height 36
type input "03577645440"
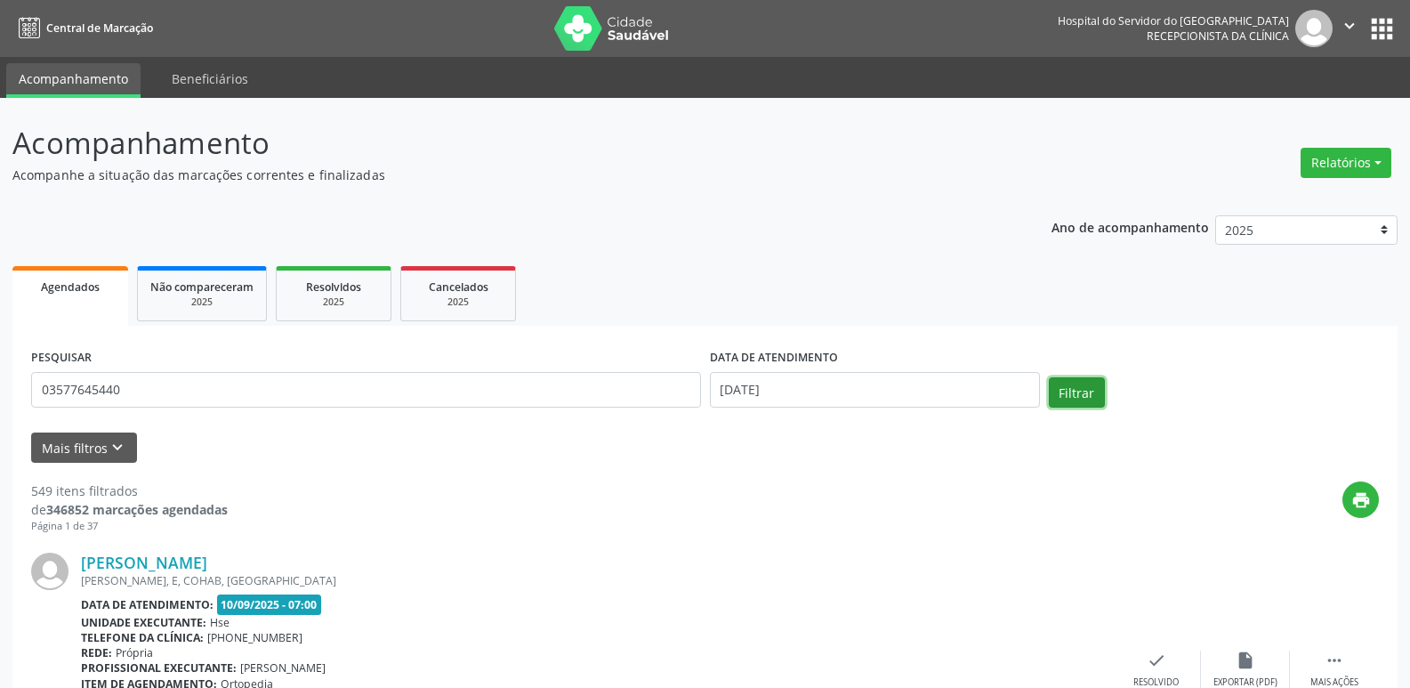
click at [1092, 380] on button "Filtrar" at bounding box center [1077, 392] width 56 height 30
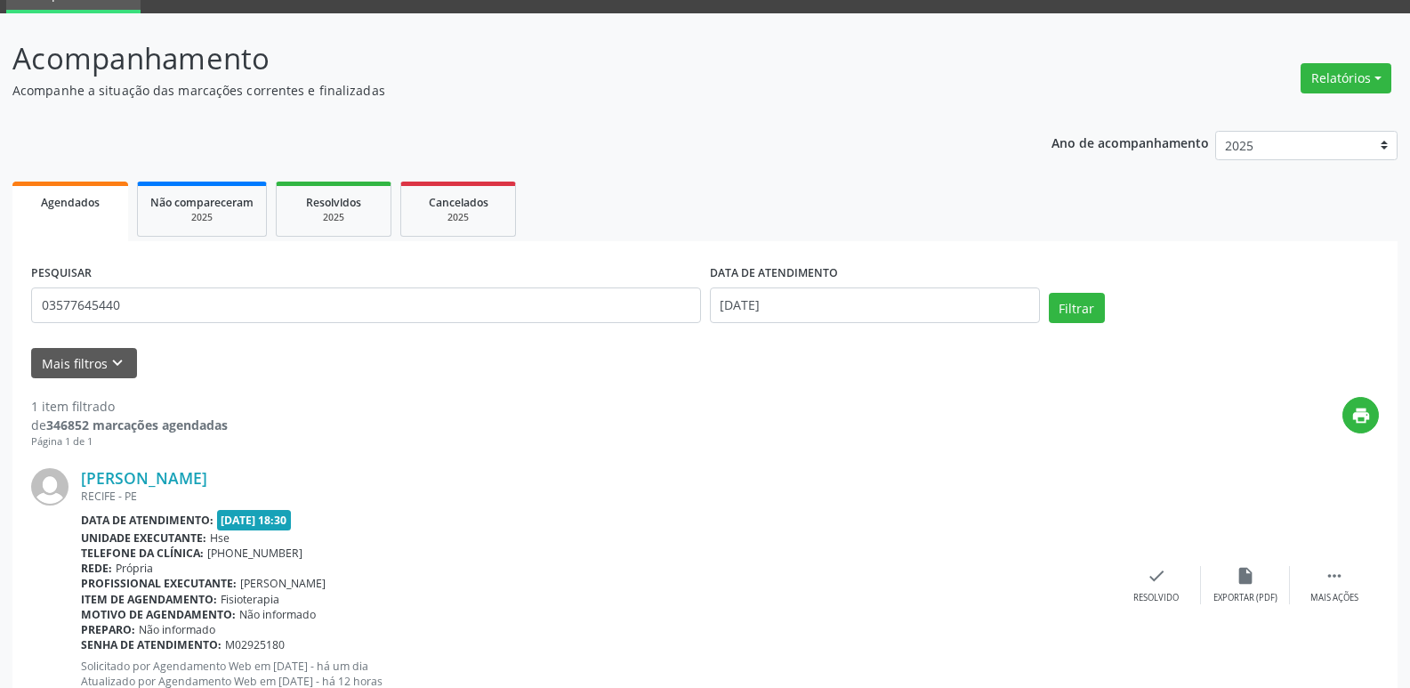
scroll to position [0, 0]
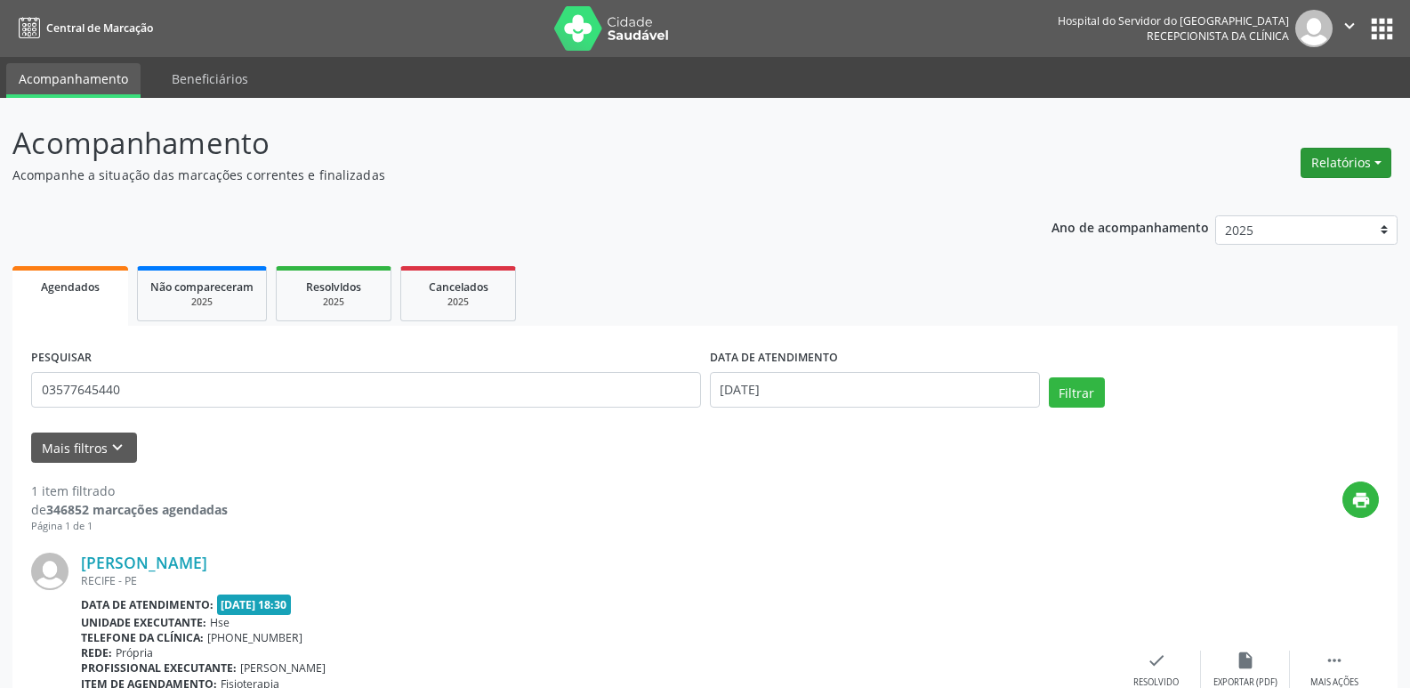
click at [1349, 163] on button "Relatórios" at bounding box center [1345, 163] width 91 height 30
click at [1280, 202] on link "Agendamentos" at bounding box center [1296, 201] width 191 height 25
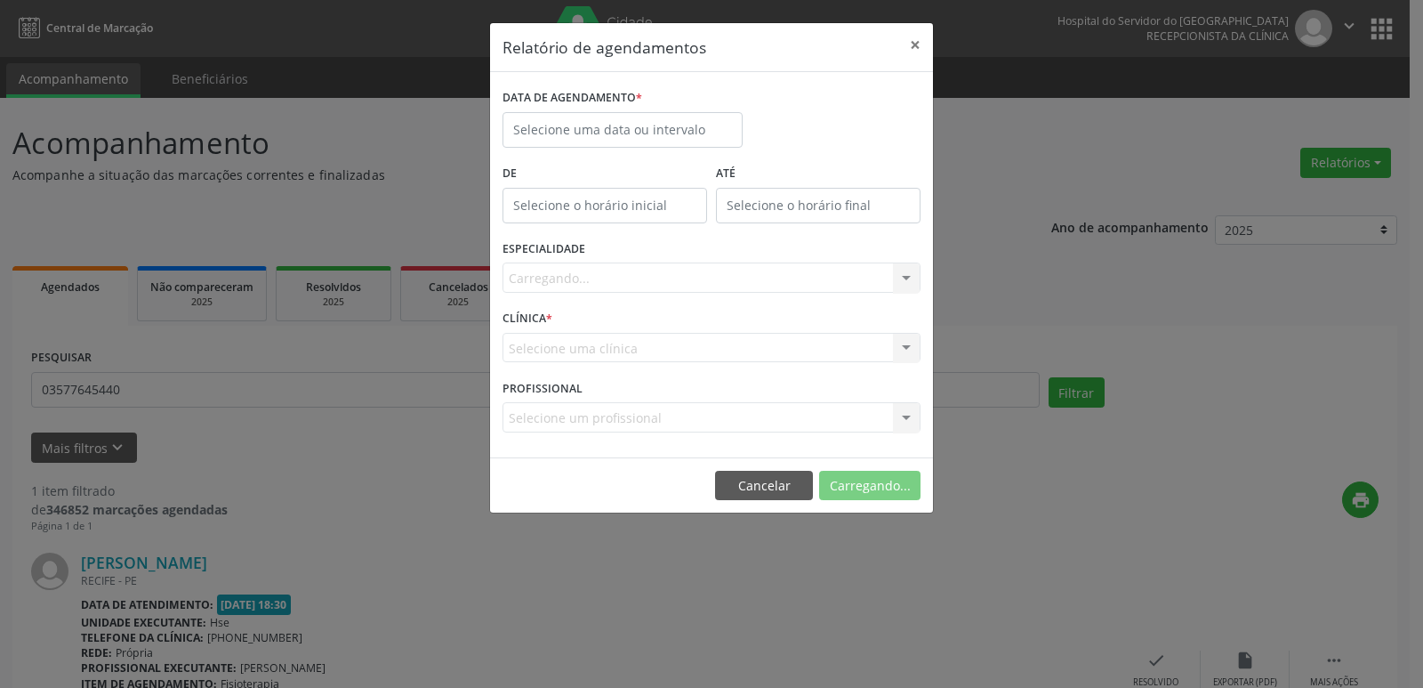
click at [647, 151] on div "DATA DE AGENDAMENTO *" at bounding box center [622, 123] width 249 height 76
click at [690, 130] on input "text" at bounding box center [623, 130] width 240 height 36
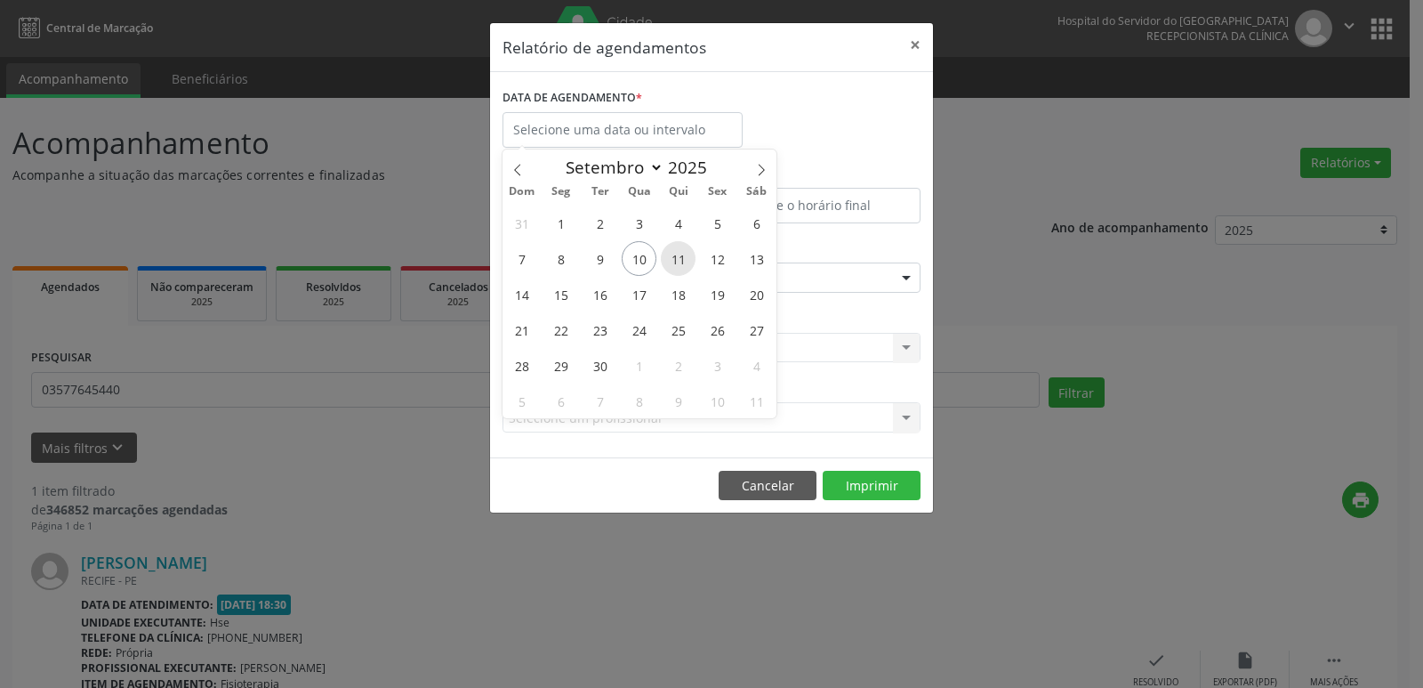
click at [678, 262] on span "11" at bounding box center [678, 258] width 35 height 35
type input "[DATE]"
click at [678, 262] on span "11" at bounding box center [678, 258] width 35 height 35
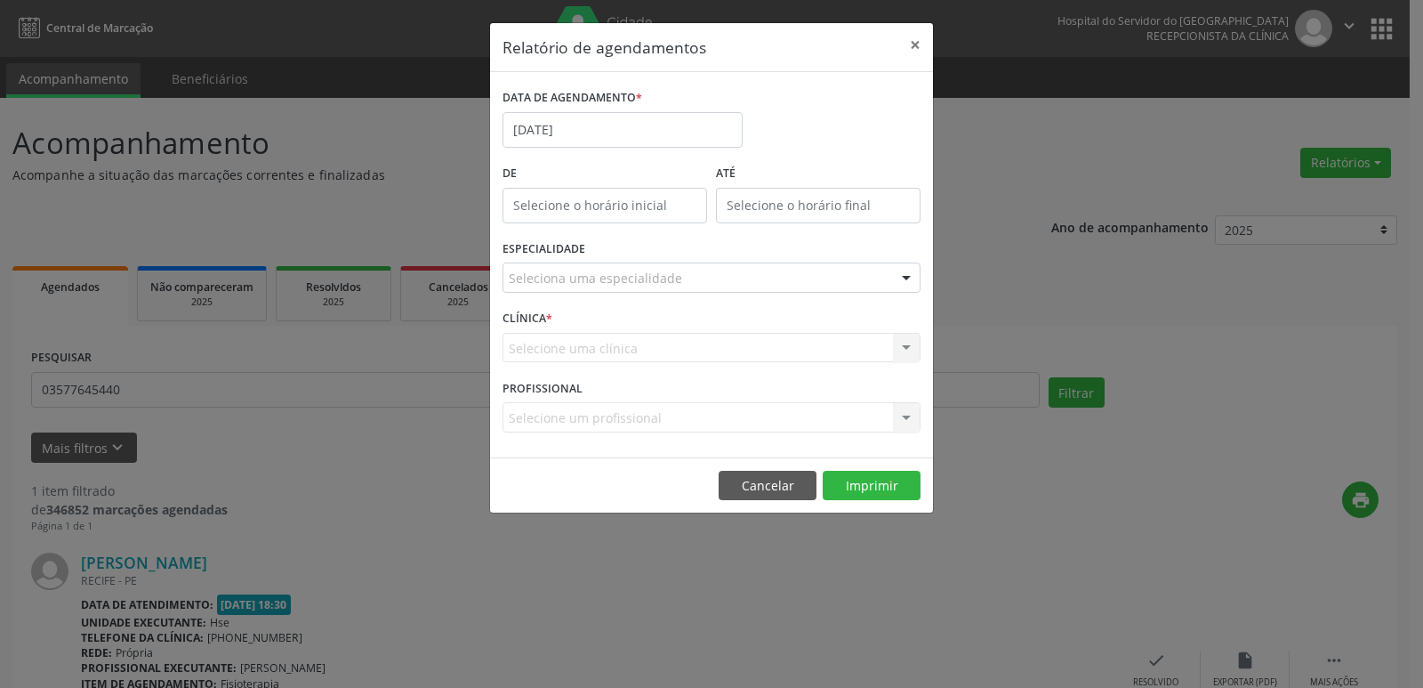
click at [725, 279] on div "Seleciona uma especialidade" at bounding box center [712, 277] width 418 height 30
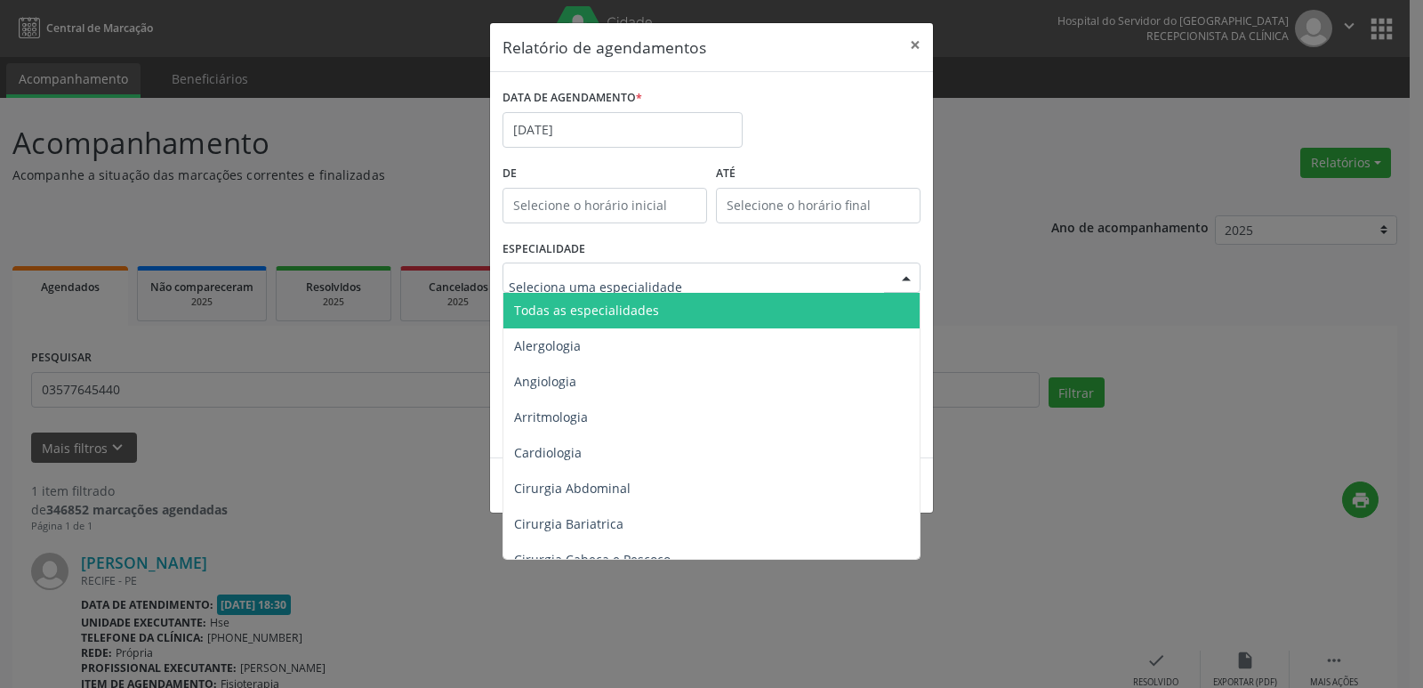
click at [736, 313] on span "Todas as especialidades" at bounding box center [712, 311] width 419 height 36
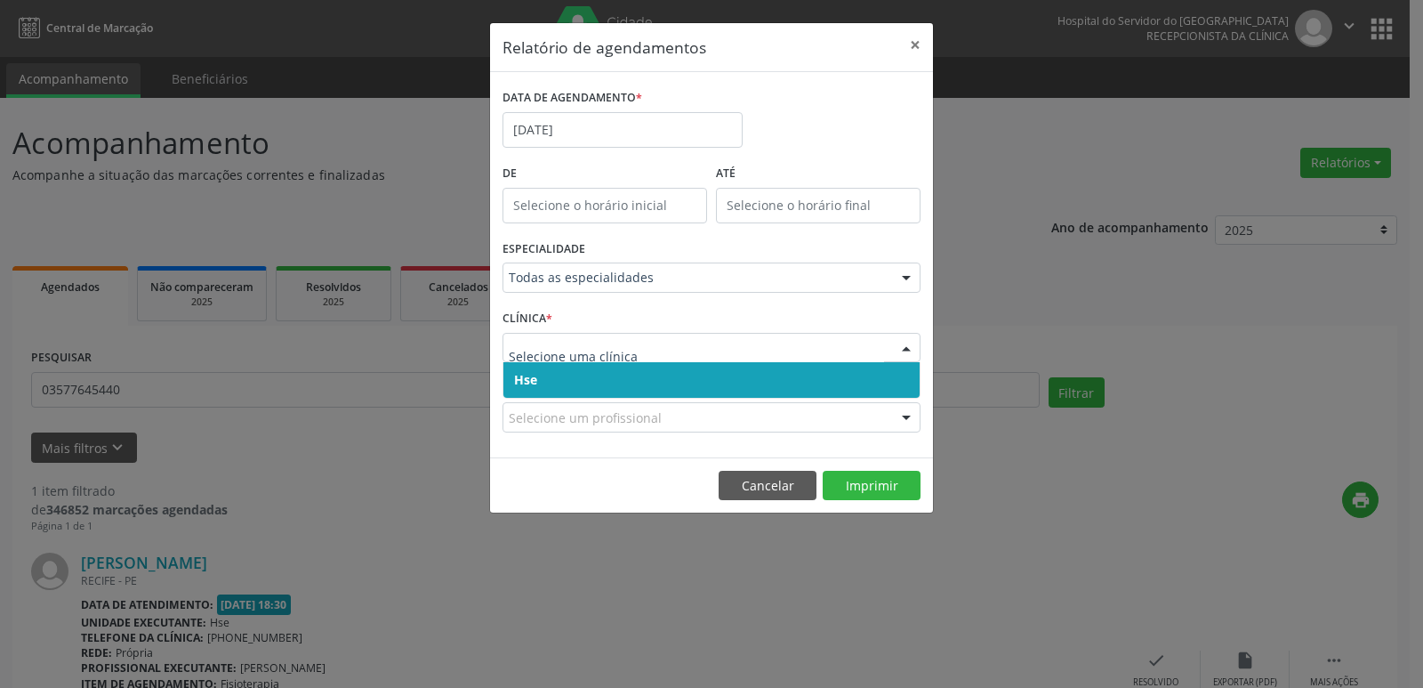
click at [729, 377] on span "Hse" at bounding box center [711, 380] width 416 height 36
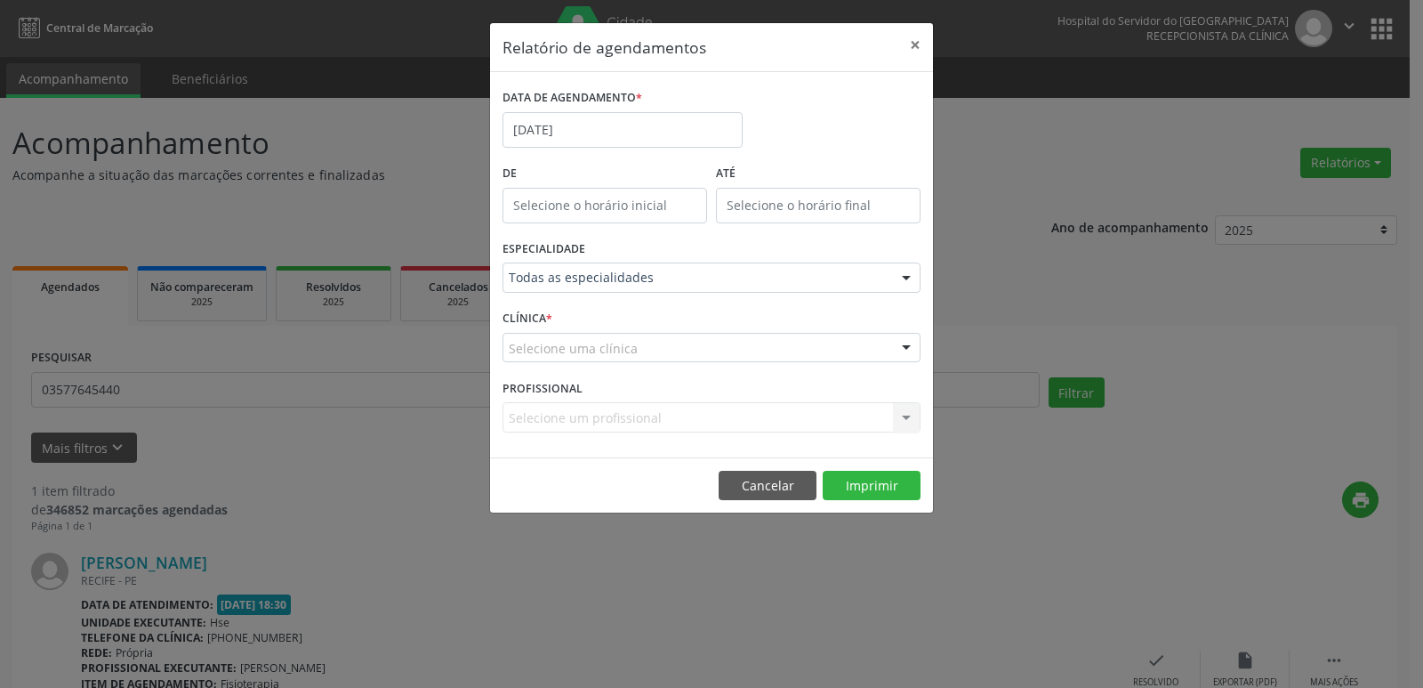
click at [732, 356] on div "Selecione uma clínica" at bounding box center [712, 348] width 418 height 30
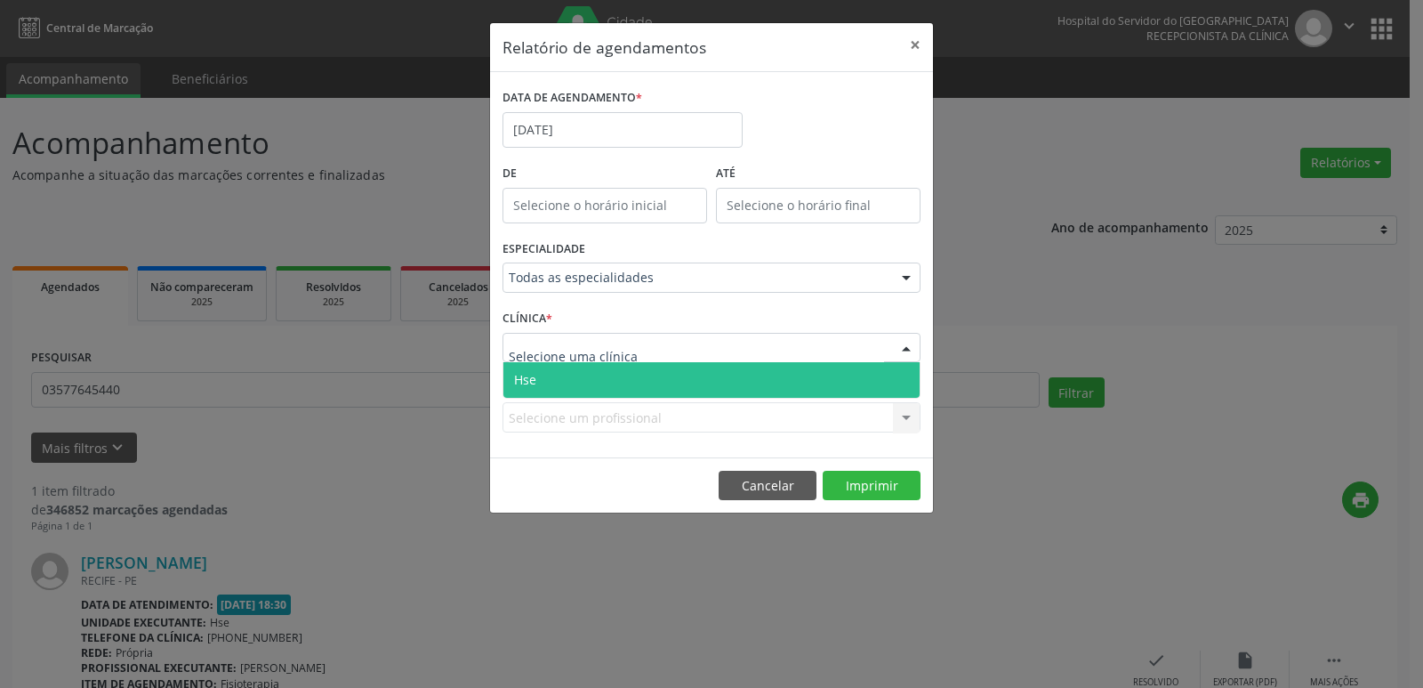
click at [712, 383] on span "Hse" at bounding box center [711, 380] width 416 height 36
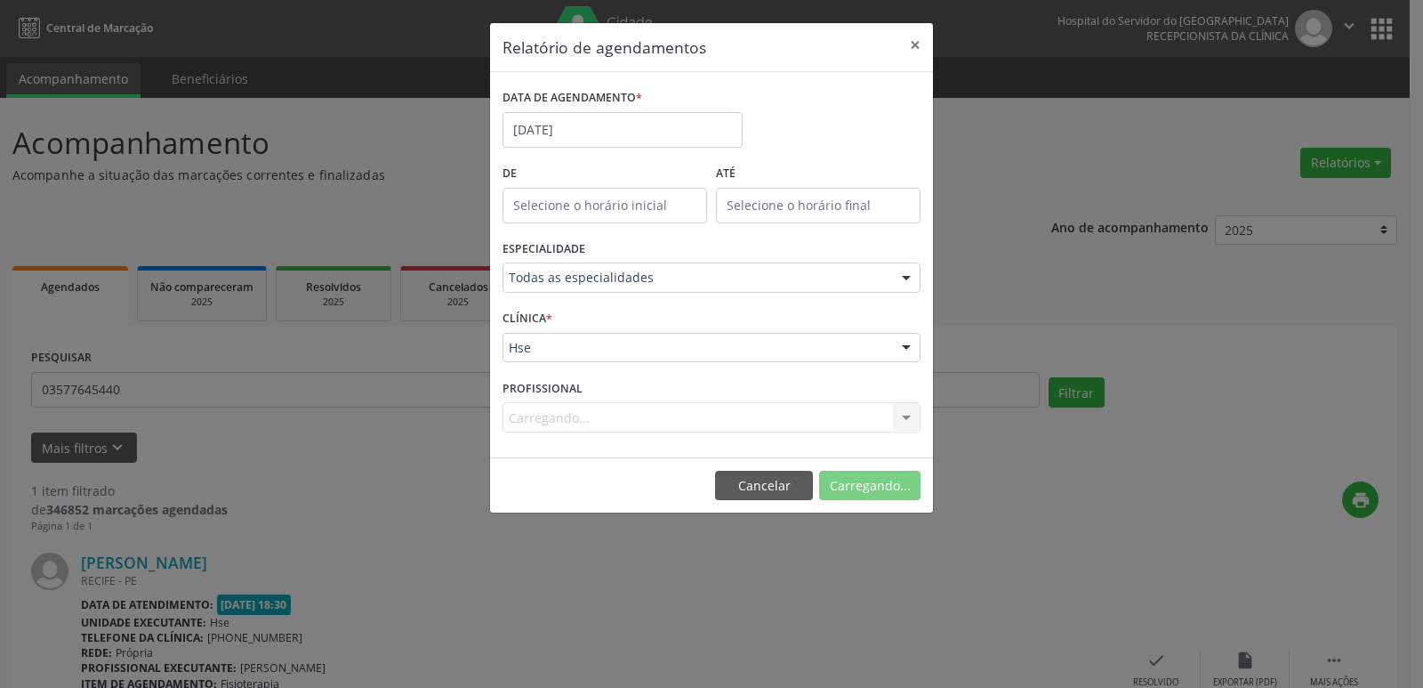
click at [741, 425] on div "Carregando... Todos os profissionais [PERSON_NAME] - Cirurgião Geral e Cirurgiã…" at bounding box center [712, 417] width 418 height 30
click at [849, 423] on div "Carregando... Todos os profissionais [PERSON_NAME] - Cirurgião Geral e Cirurgiã…" at bounding box center [712, 417] width 418 height 30
click at [849, 423] on div "Selecione um profissional" at bounding box center [712, 417] width 418 height 30
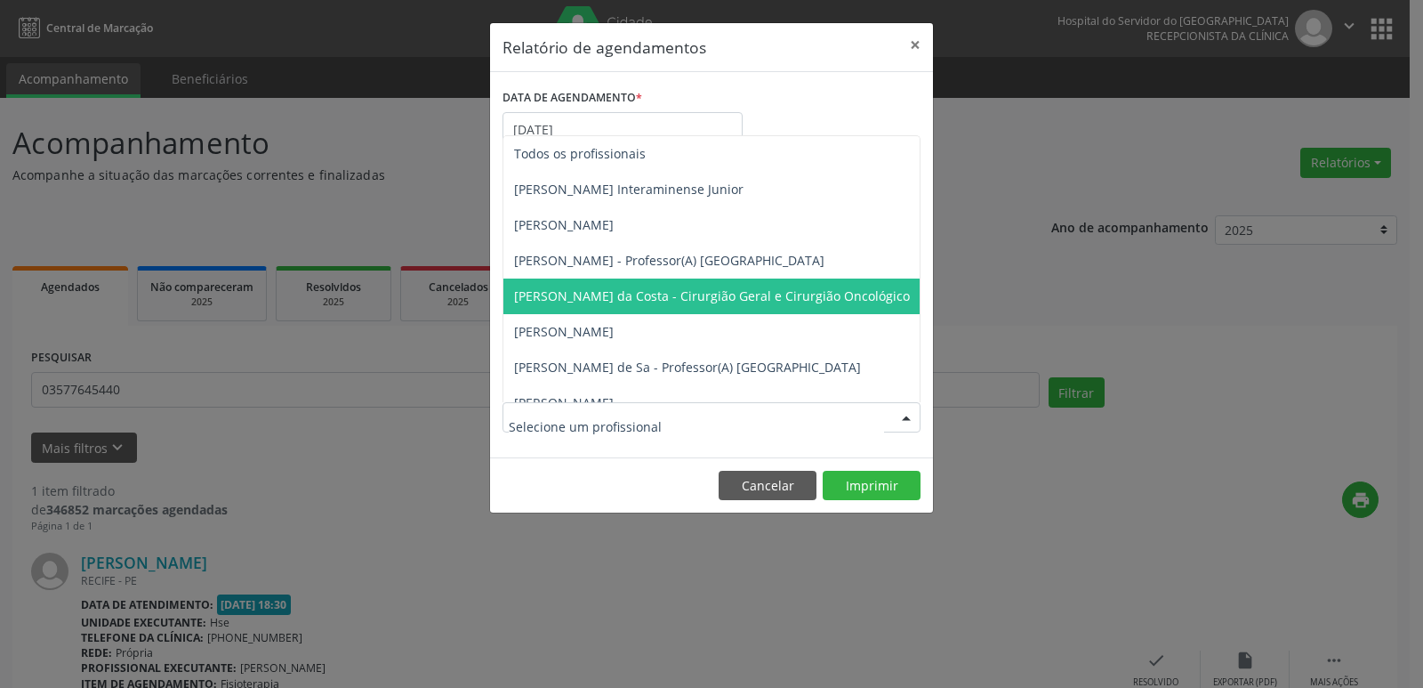
type input "s"
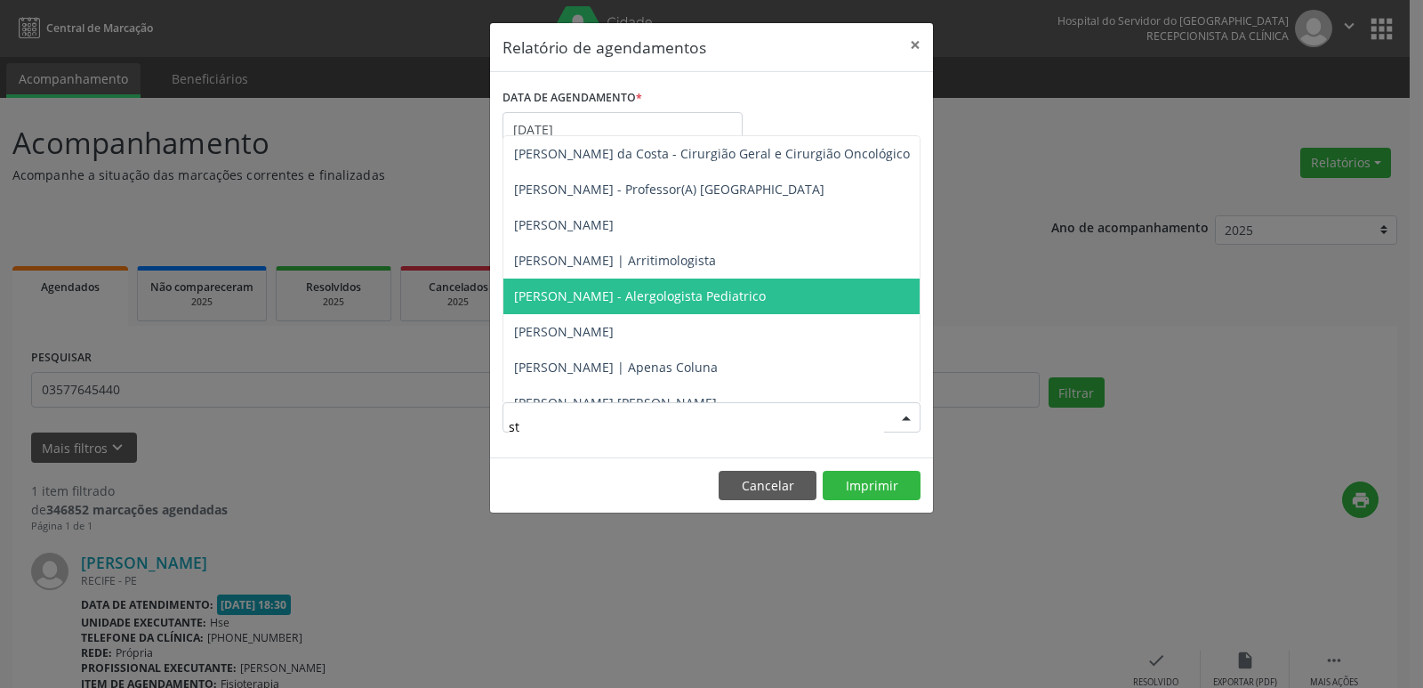
type input "s"
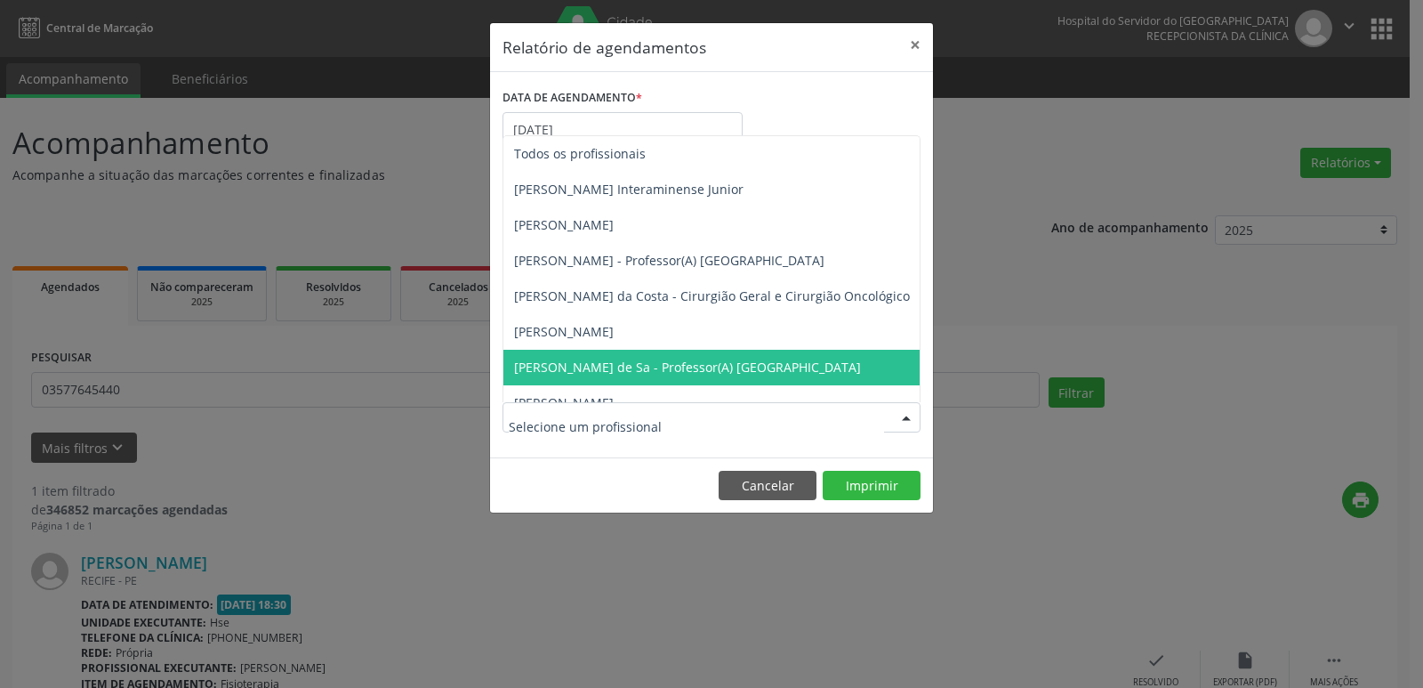
drag, startPoint x: 1010, startPoint y: 464, endPoint x: 999, endPoint y: 452, distance: 17.0
click at [1010, 464] on div "Relatório de agendamentos × DATA DE AGENDAMENTO * [DATE] De ATÉ ESPECIALIDADE T…" at bounding box center [711, 344] width 1423 height 688
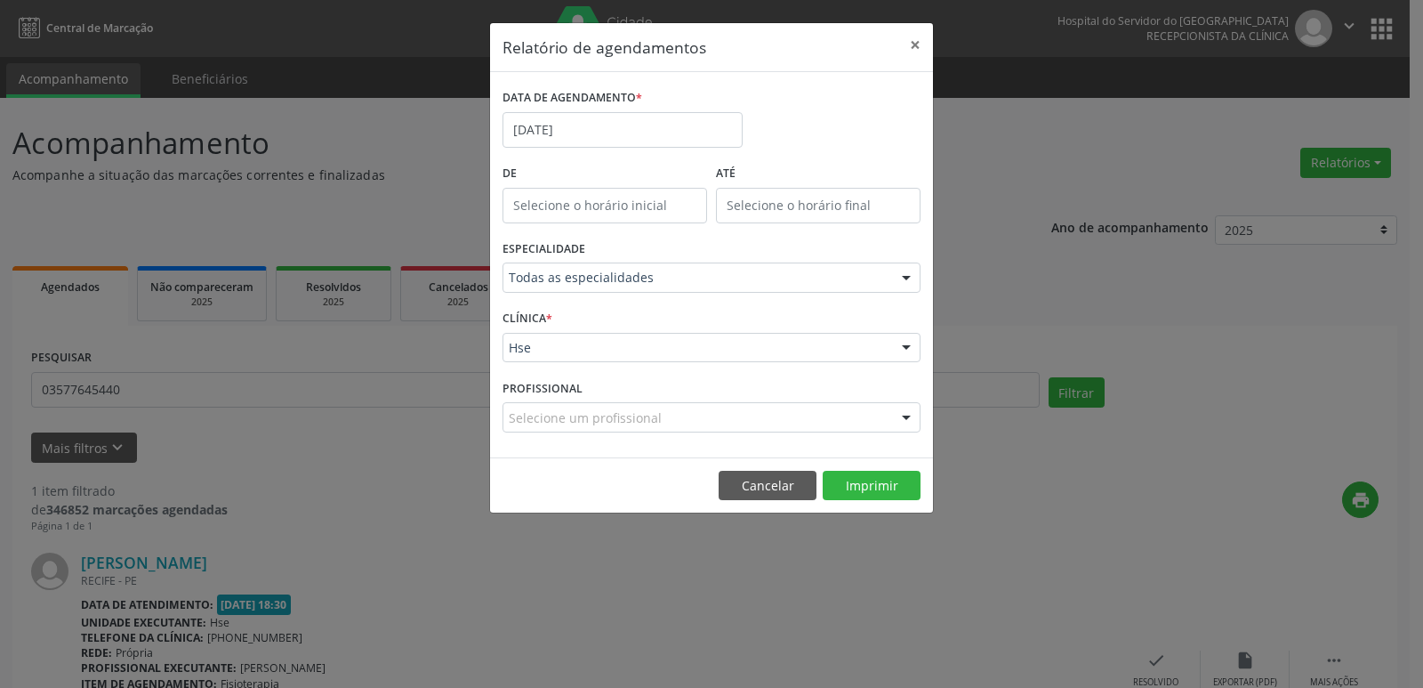
click at [734, 407] on div "Selecione um profissional" at bounding box center [712, 417] width 418 height 30
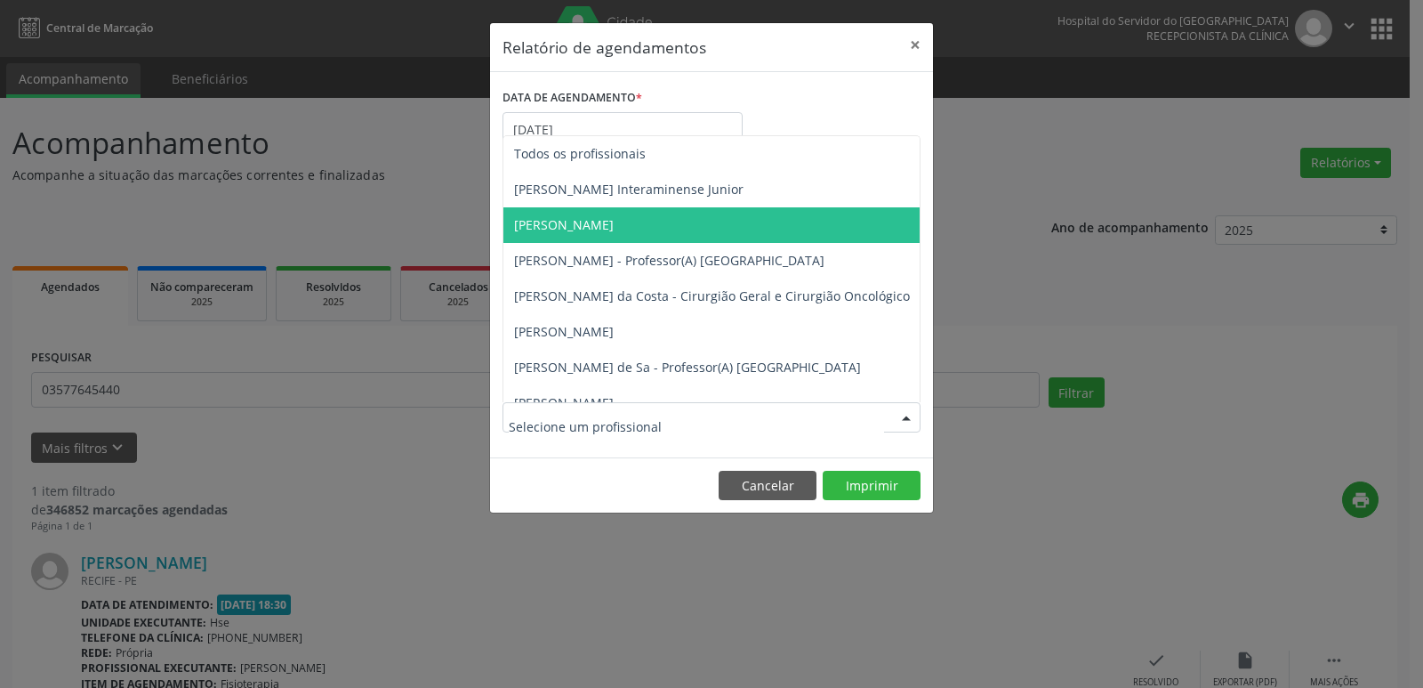
click at [1008, 272] on div "Relatório de agendamentos × DATA DE AGENDAMENTO * [DATE] De ATÉ ESPECIALIDADE T…" at bounding box center [711, 344] width 1423 height 688
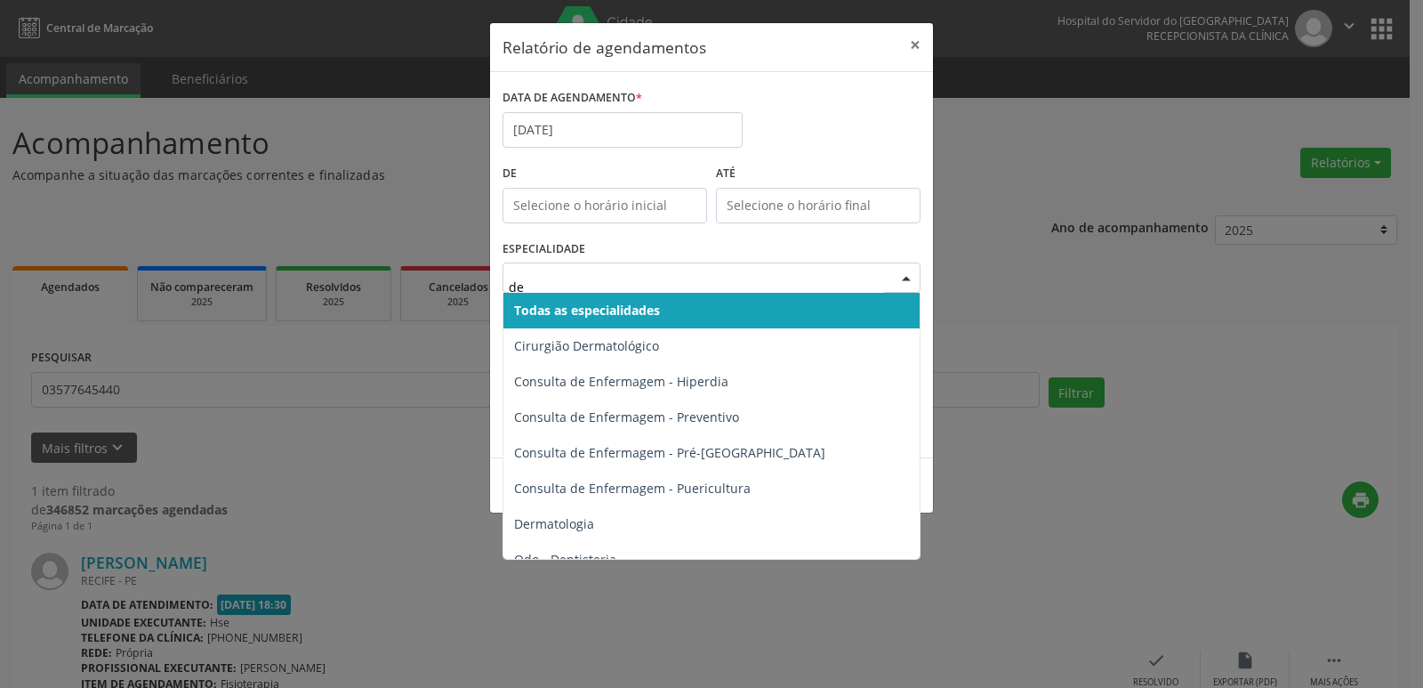
type input "der"
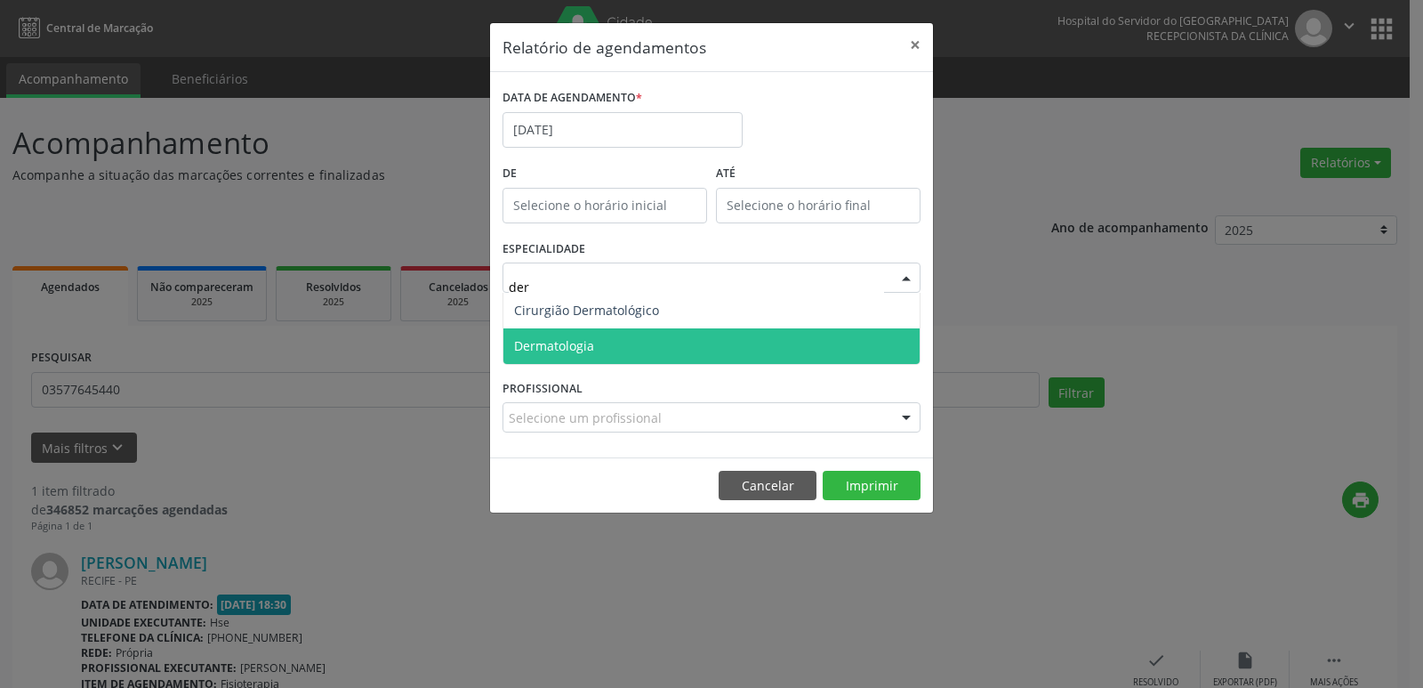
click at [705, 334] on span "Dermatologia" at bounding box center [711, 346] width 416 height 36
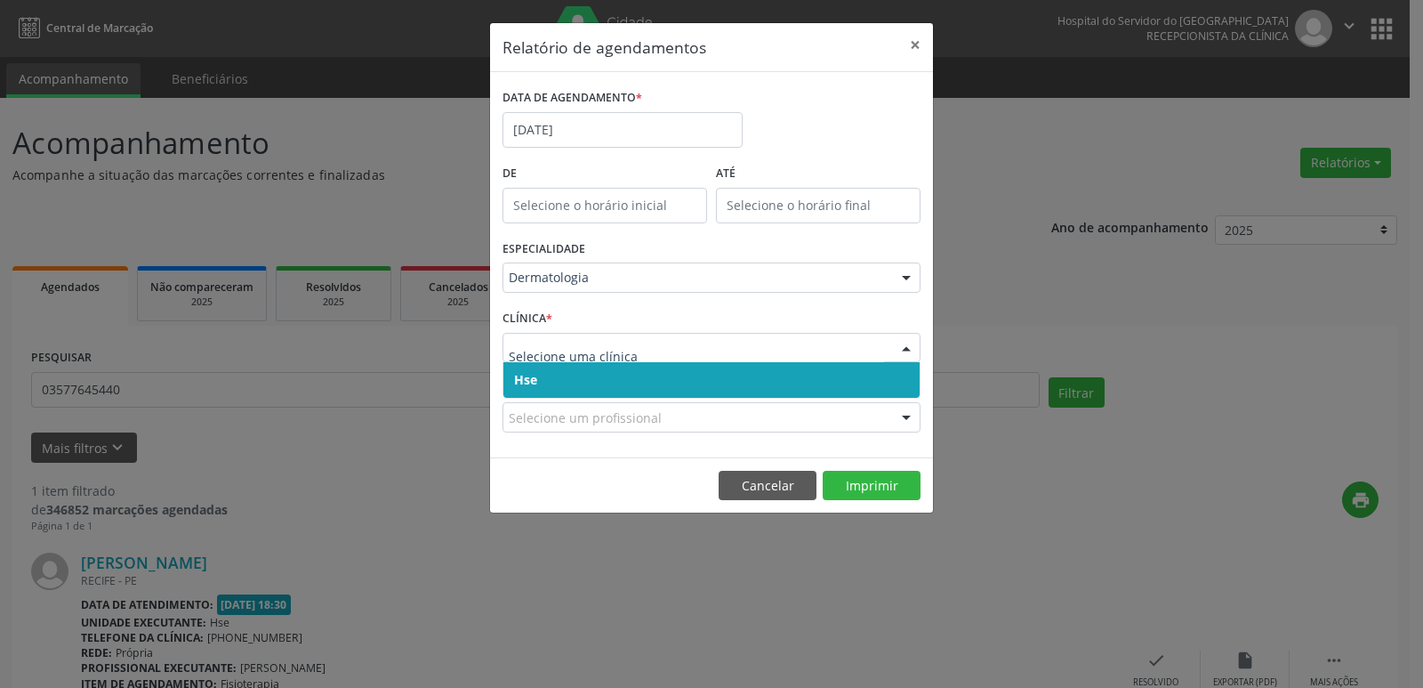
click at [736, 367] on span "Hse" at bounding box center [711, 380] width 416 height 36
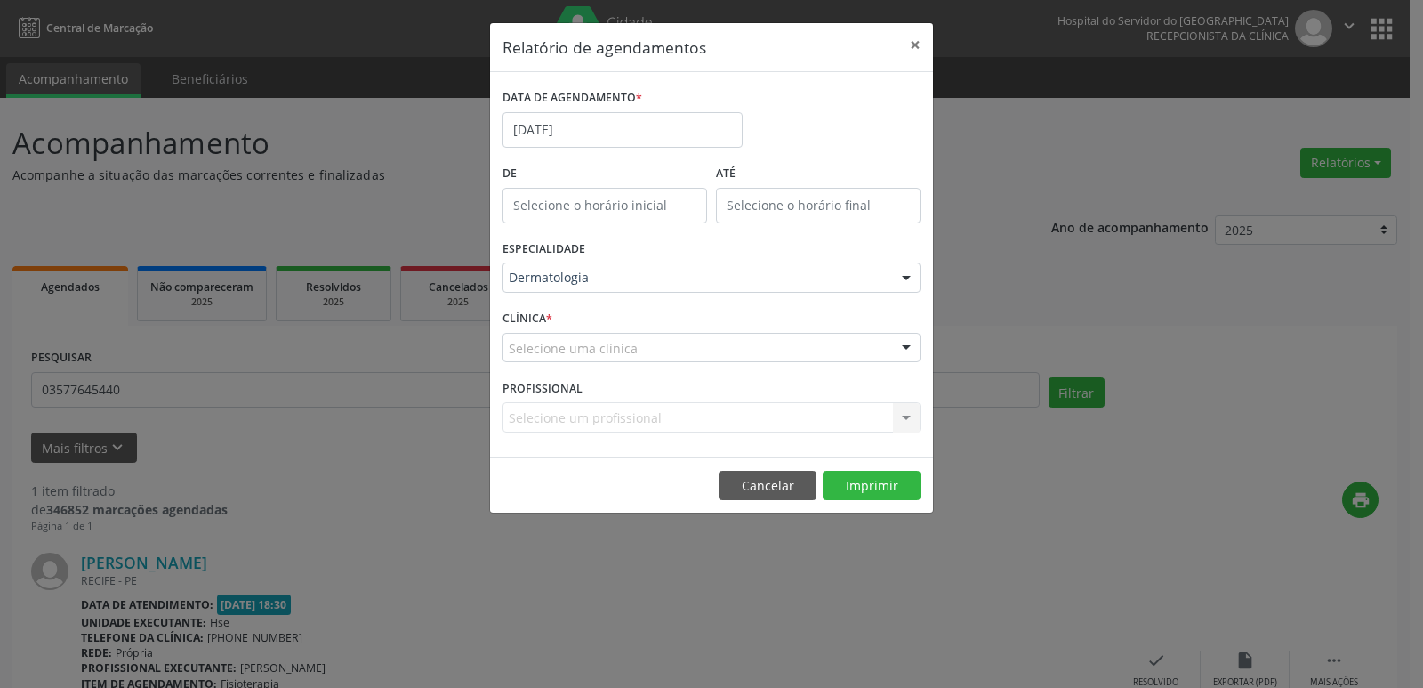
click at [741, 342] on div "Selecione uma clínica" at bounding box center [712, 348] width 418 height 30
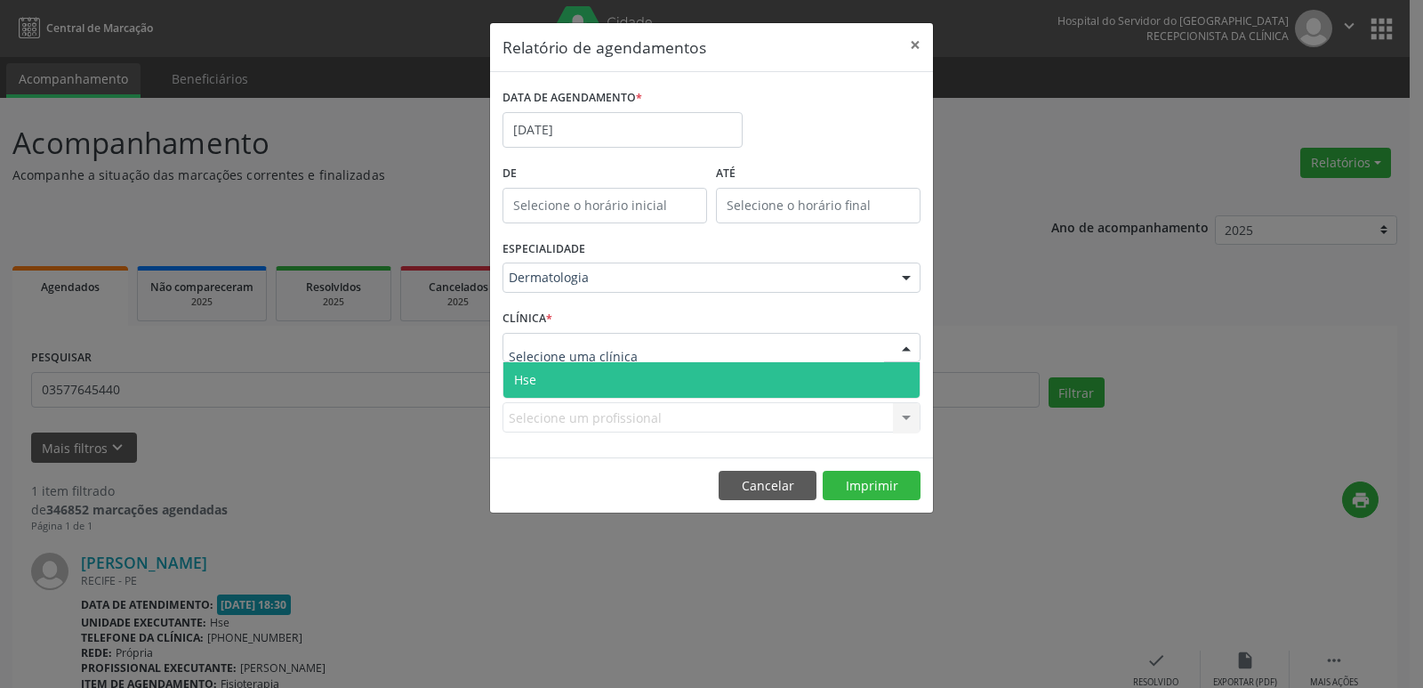
click at [720, 368] on span "Hse" at bounding box center [711, 380] width 416 height 36
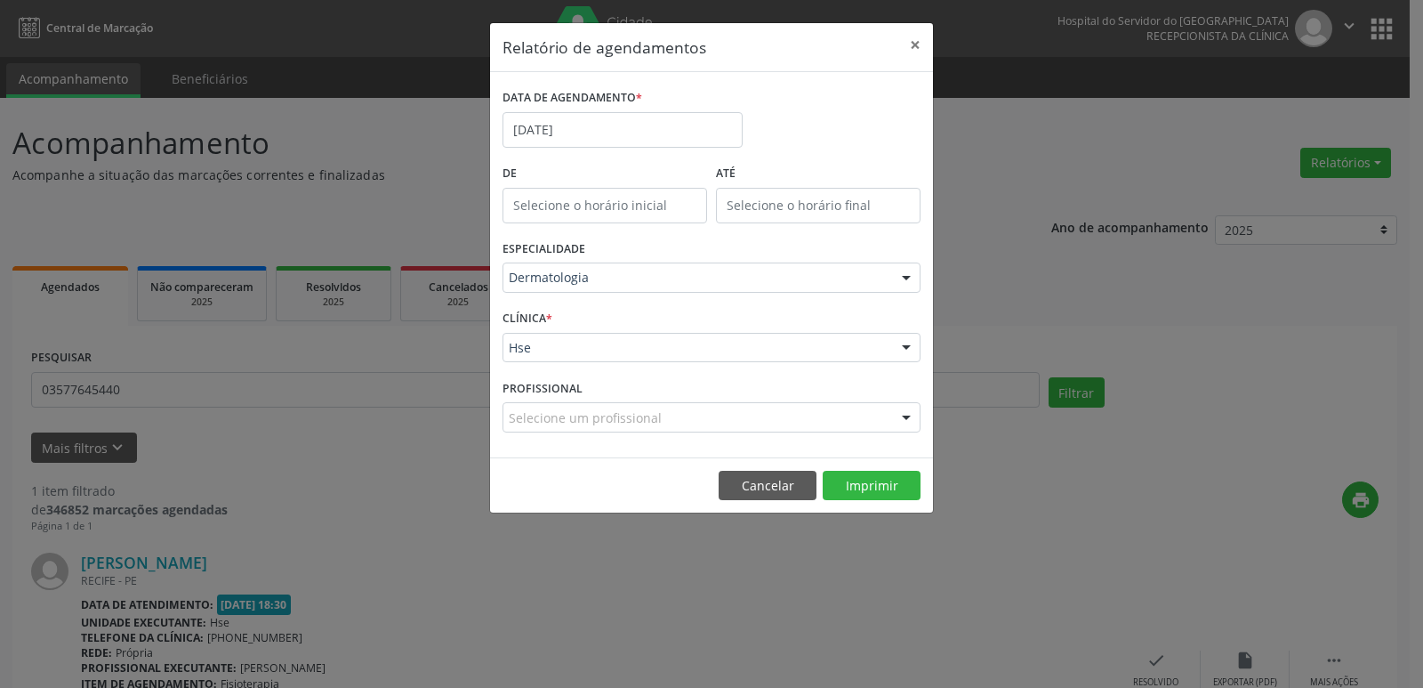
click at [870, 411] on div "Selecione um profissional" at bounding box center [712, 417] width 418 height 30
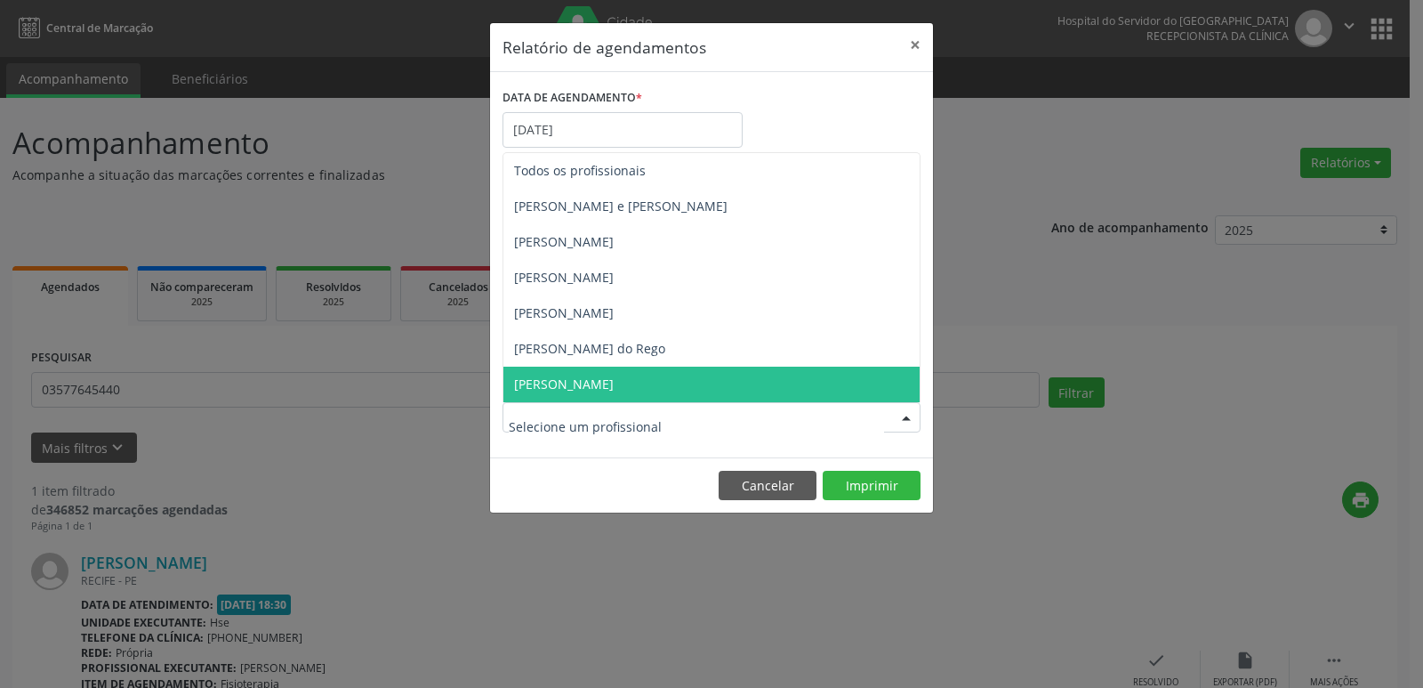
click at [834, 382] on span "[PERSON_NAME]" at bounding box center [711, 384] width 416 height 36
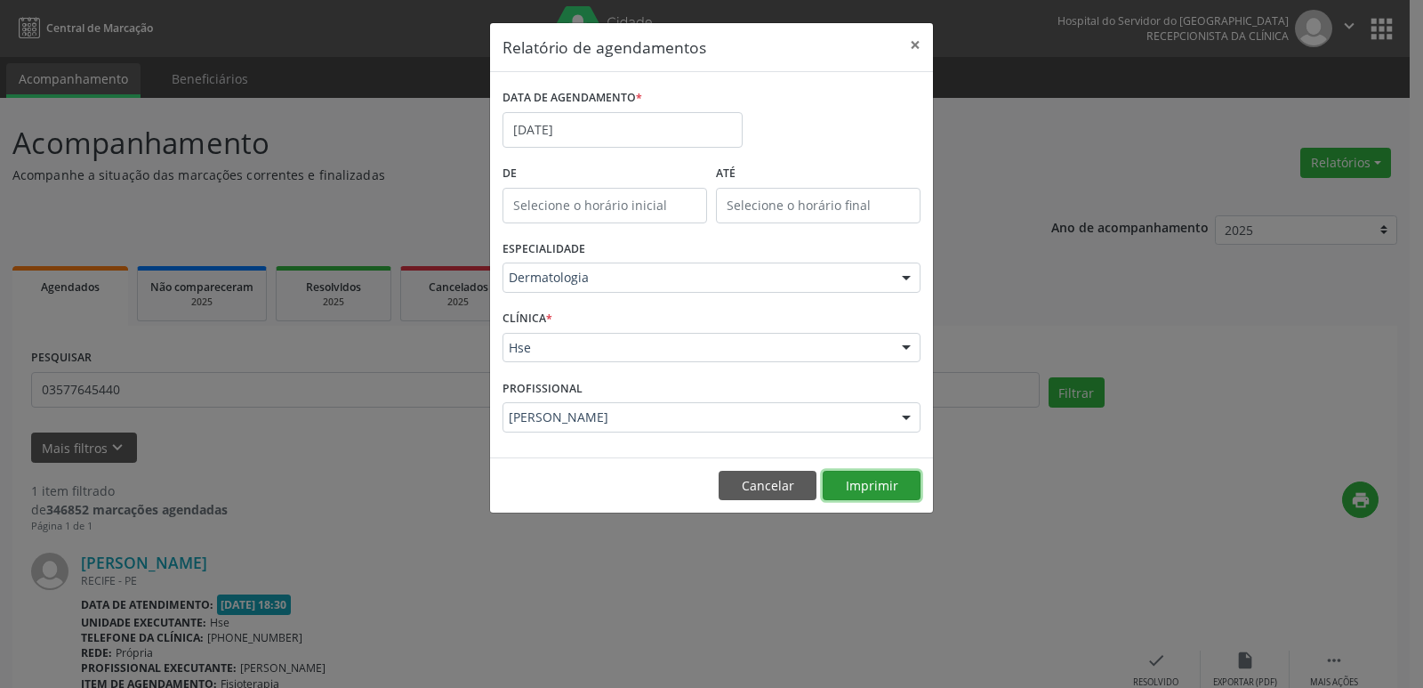
click at [889, 489] on button "Imprimir" at bounding box center [872, 486] width 98 height 30
drag, startPoint x: 1099, startPoint y: 238, endPoint x: 1059, endPoint y: 205, distance: 51.8
click at [1099, 238] on div "Relatório de agendamentos × DATA DE AGENDAMENTO * [DATE] De ATÉ ESPECIALIDADE D…" at bounding box center [711, 344] width 1423 height 688
drag, startPoint x: 922, startPoint y: 39, endPoint x: 825, endPoint y: 4, distance: 104.1
click at [922, 40] on button "×" at bounding box center [916, 45] width 36 height 44
